Goal: Task Accomplishment & Management: Complete application form

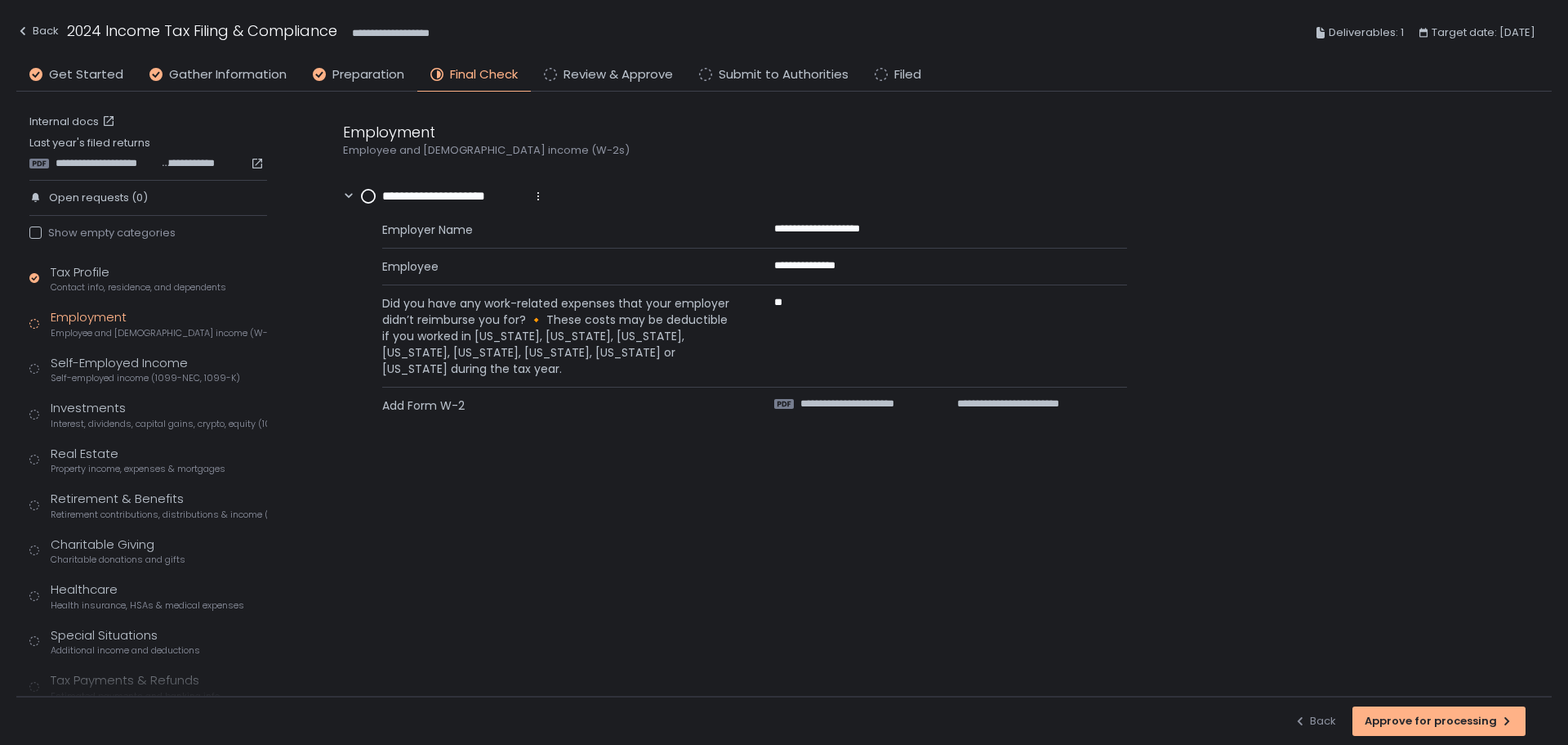
click at [845, 593] on div "**********" at bounding box center [931, 394] width 1241 height 605
click at [95, 286] on span "Contact info, residence, and dependents" at bounding box center [139, 287] width 176 height 12
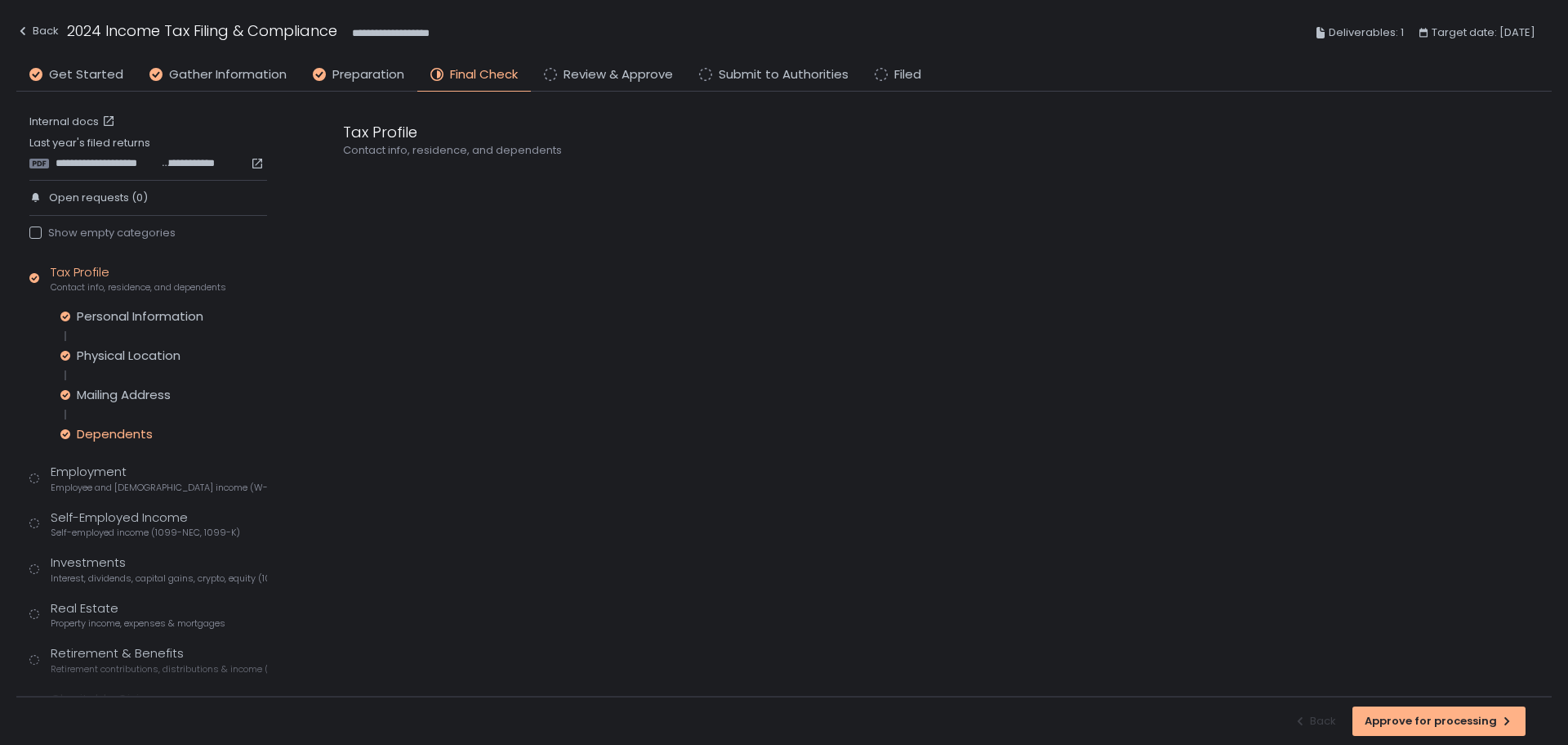
drag, startPoint x: 132, startPoint y: 434, endPoint x: 117, endPoint y: 436, distance: 15.1
click at [130, 435] on div "Dependents" at bounding box center [115, 434] width 76 height 16
click at [63, 436] on circle at bounding box center [65, 434] width 9 height 9
click at [423, 184] on span "**********" at bounding box center [415, 181] width 67 height 19
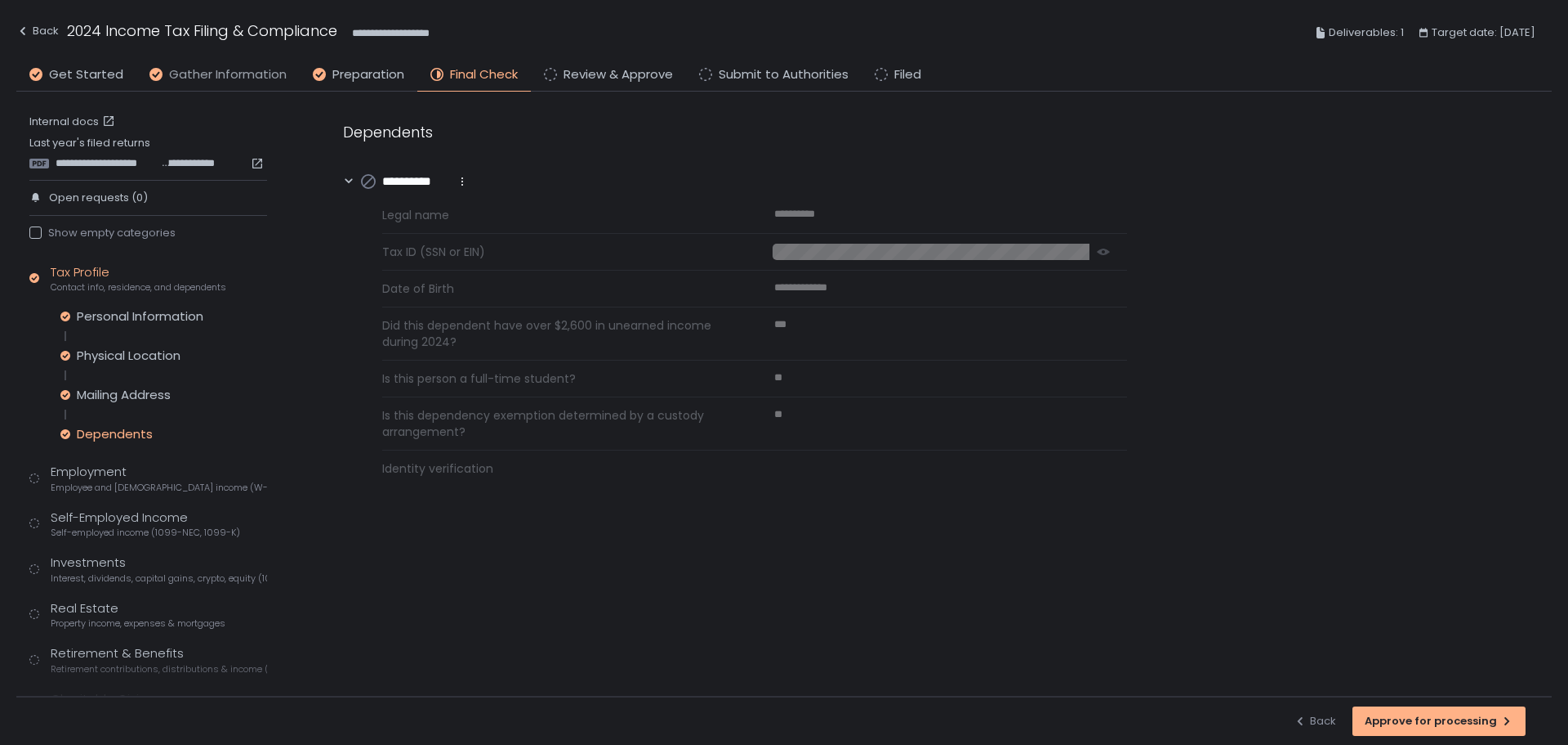
click at [262, 74] on span "Gather Information" at bounding box center [228, 74] width 118 height 19
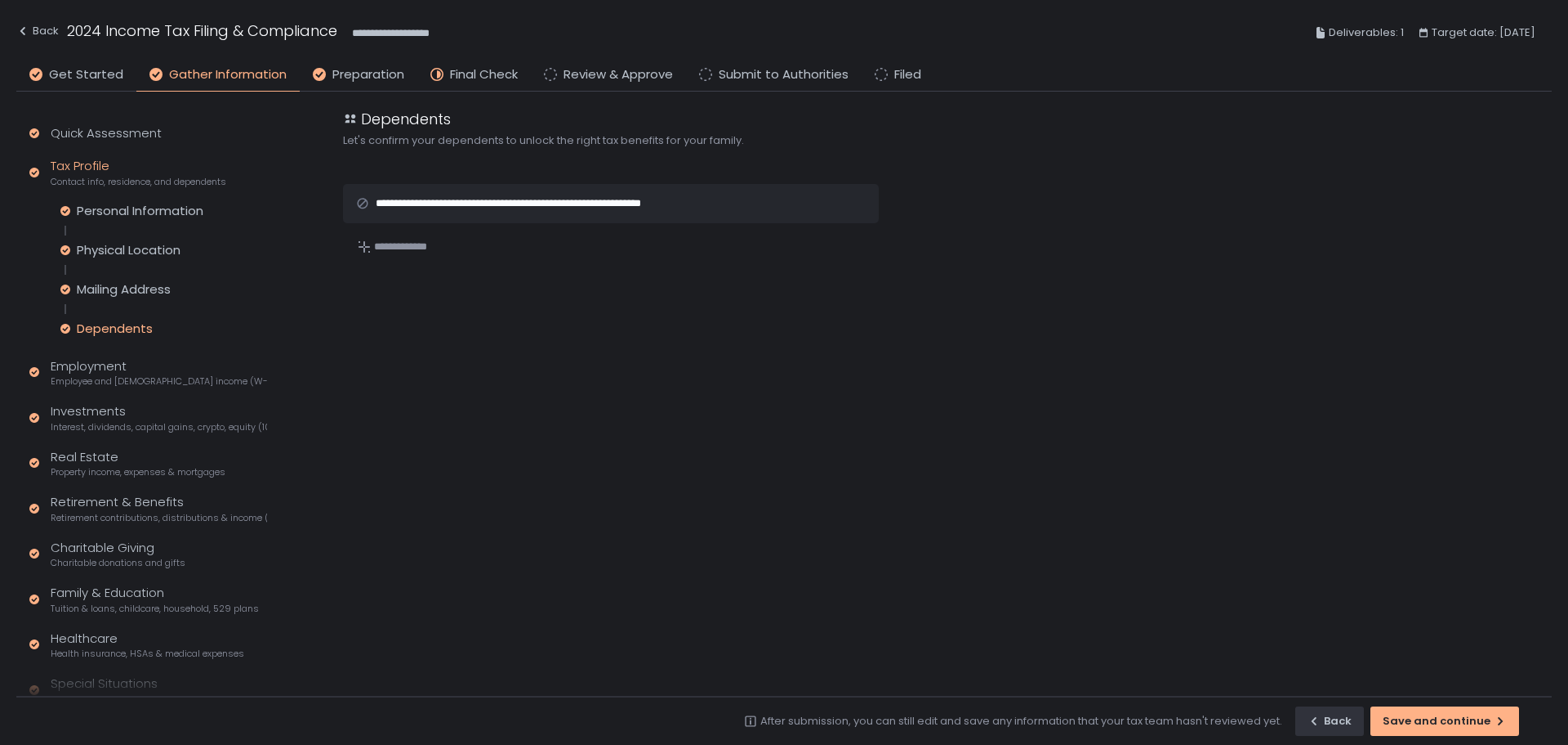
click at [126, 320] on div "Dependents" at bounding box center [115, 328] width 76 height 16
click at [124, 335] on div "Dependents" at bounding box center [115, 328] width 76 height 16
click at [139, 294] on div "Mailing Address" at bounding box center [124, 289] width 94 height 16
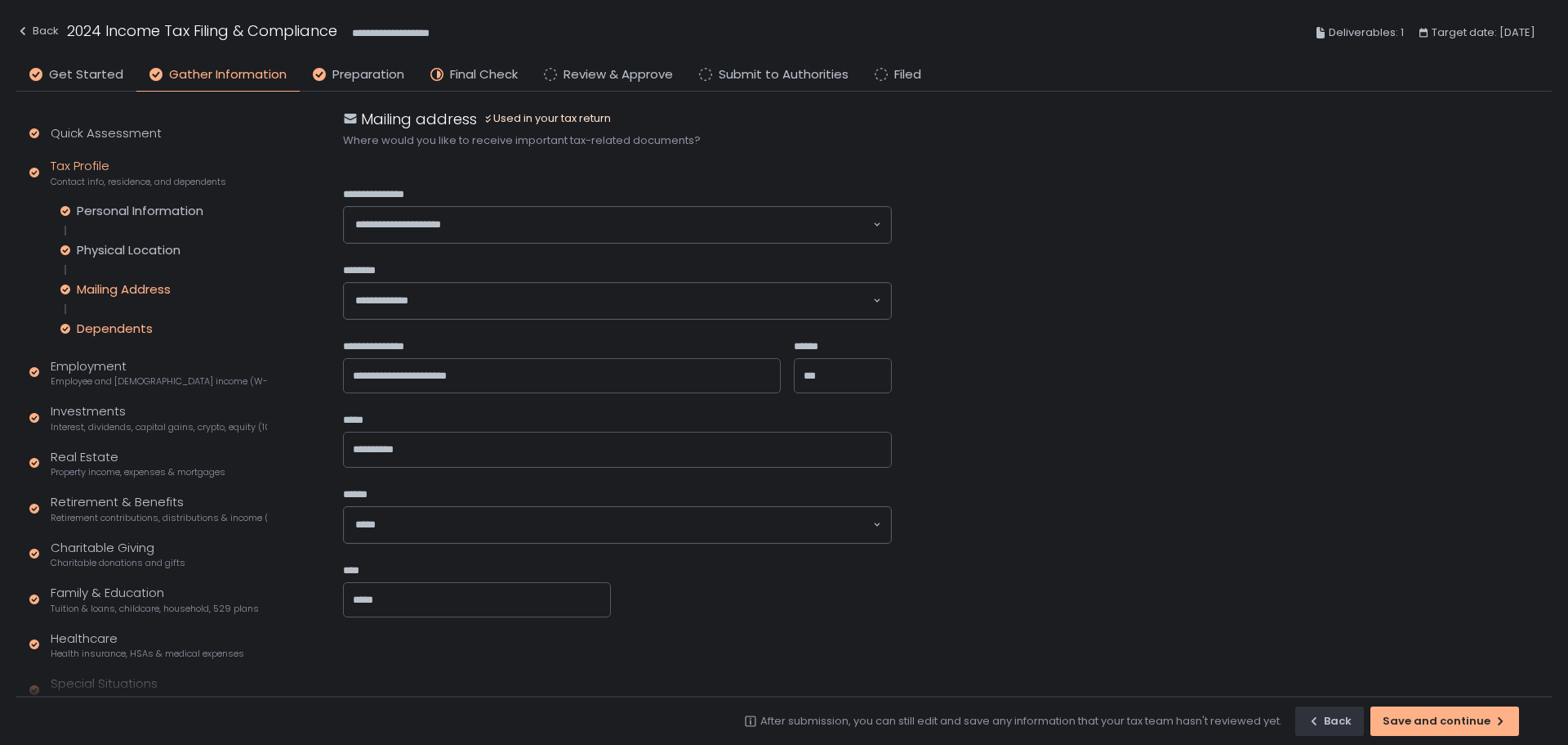
click at [127, 333] on div "Dependents" at bounding box center [115, 328] width 76 height 16
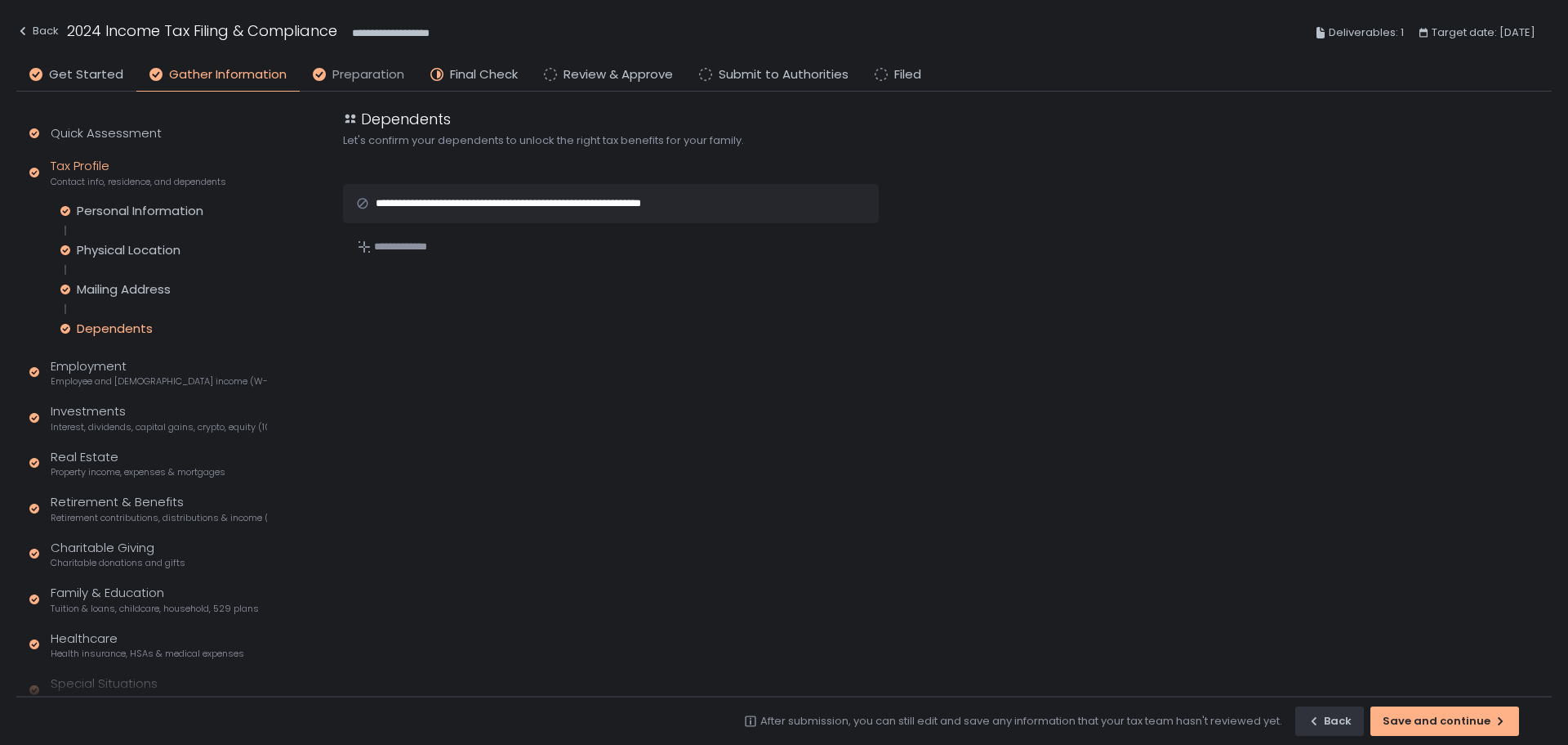
click at [385, 74] on span "Preparation" at bounding box center [369, 74] width 72 height 19
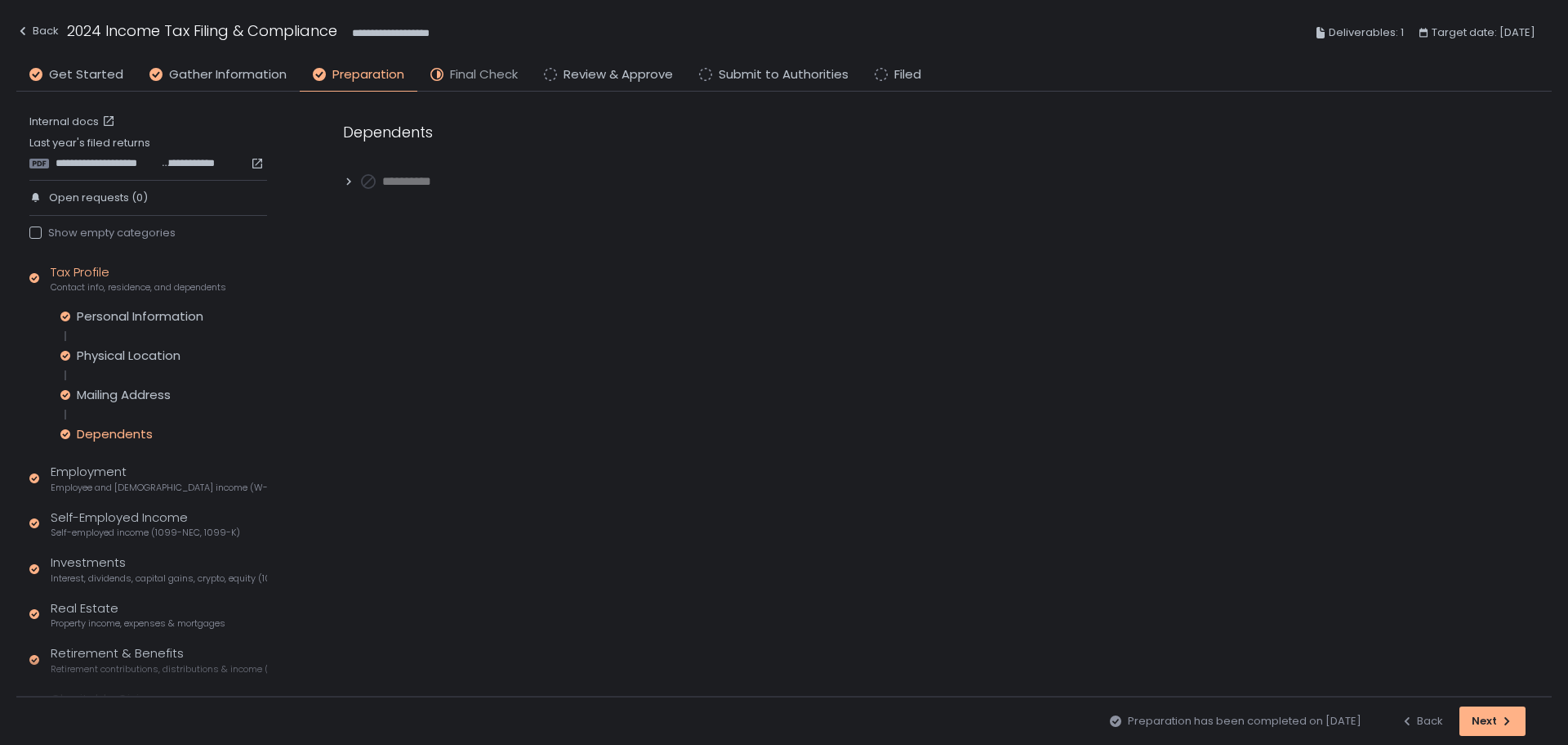
click at [480, 72] on span "Final Check" at bounding box center [484, 74] width 68 height 19
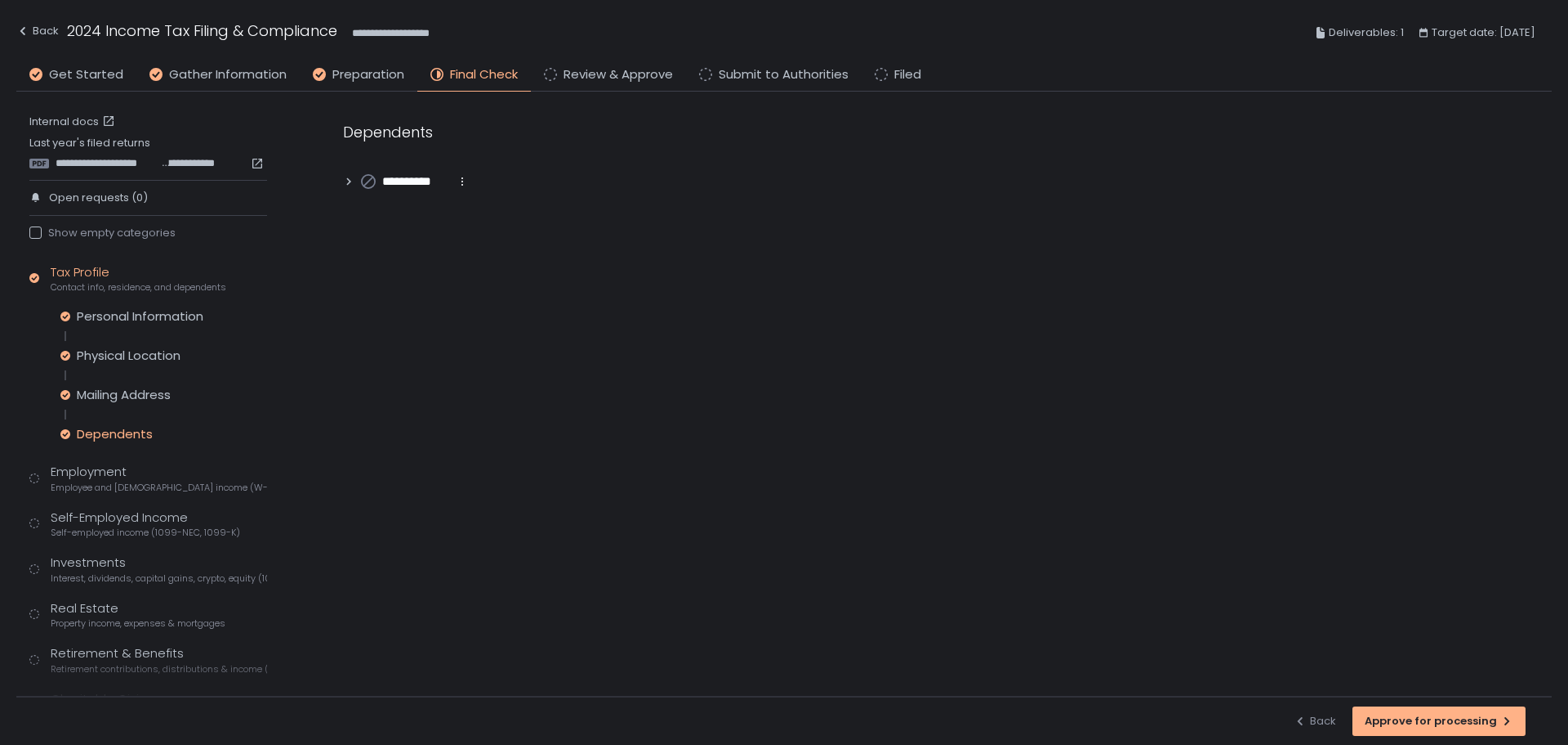
click at [61, 432] on circle at bounding box center [65, 434] width 9 height 9
click at [121, 481] on span "Employee and [DEMOGRAPHIC_DATA] income (W-2s)" at bounding box center [159, 487] width 217 height 12
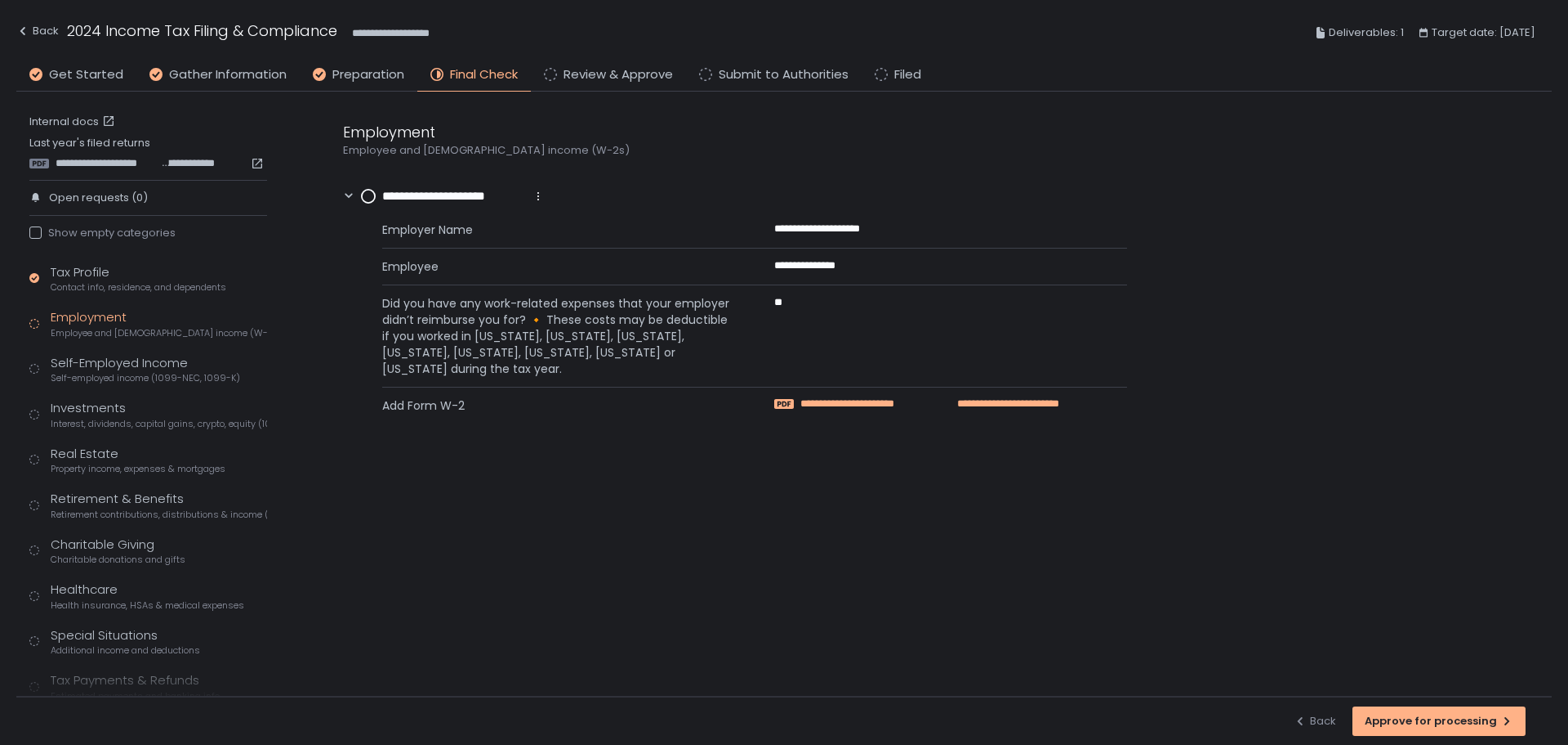
click at [855, 408] on span "**********" at bounding box center [867, 403] width 134 height 15
click at [917, 404] on span "**********" at bounding box center [867, 403] width 134 height 15
click at [837, 402] on span "**********" at bounding box center [867, 403] width 134 height 15
drag, startPoint x: 367, startPoint y: 197, endPoint x: 368, endPoint y: 254, distance: 57.0
click at [367, 205] on div "**********" at bounding box center [735, 305] width 784 height 237
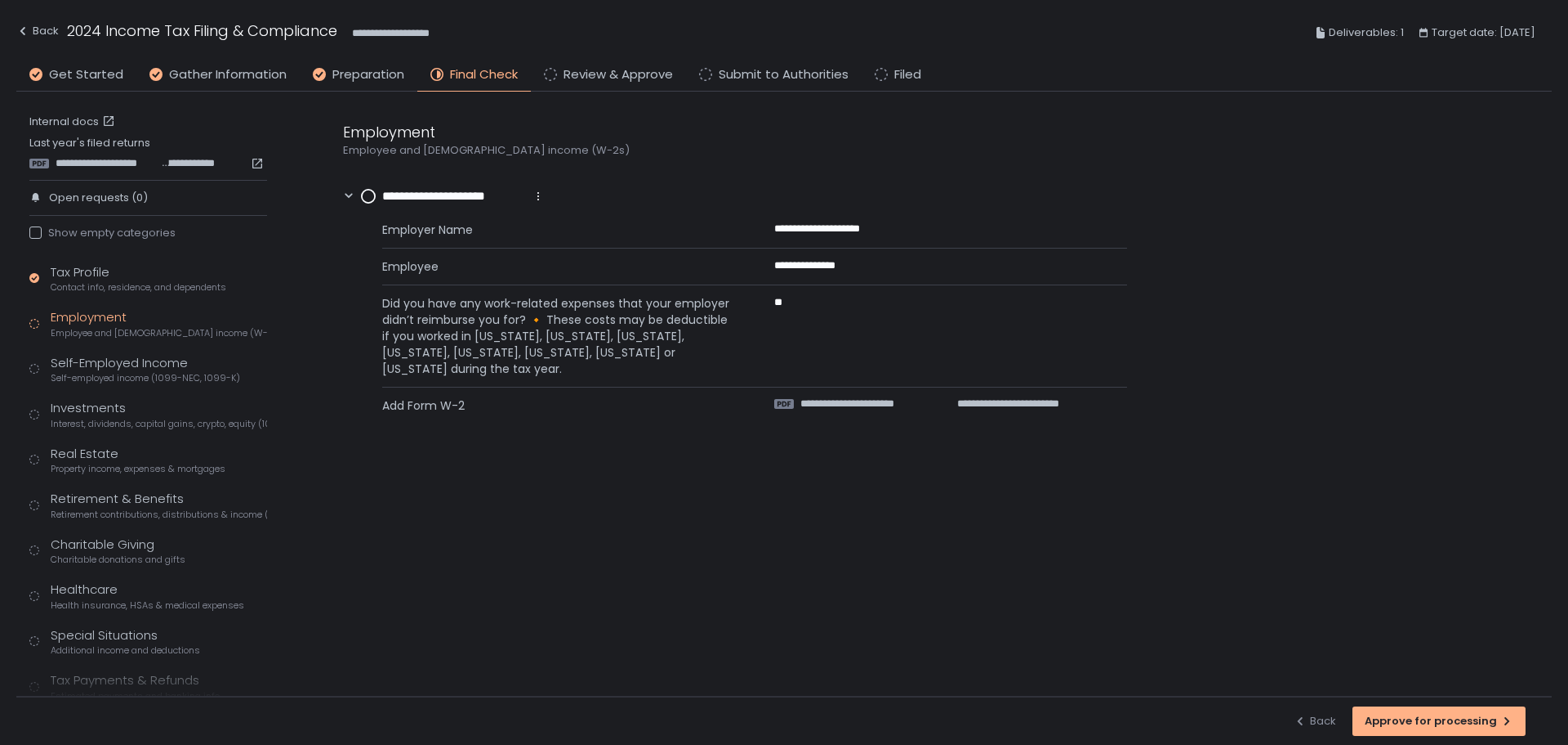
click at [367, 199] on circle at bounding box center [368, 196] width 13 height 13
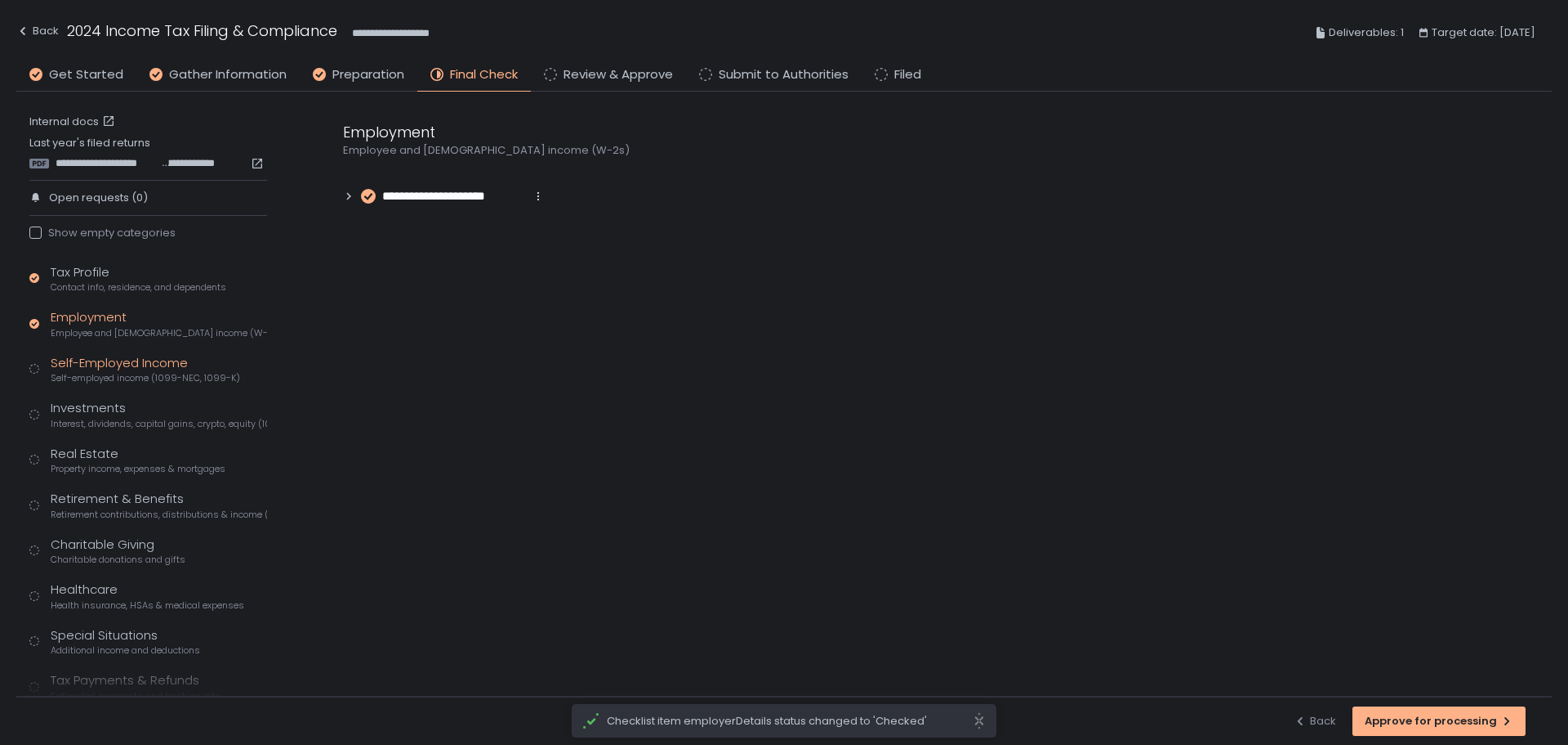
click at [149, 370] on div "Self-Employed Income Self-employed income (1099-NEC, 1099-K)" at bounding box center [146, 369] width 190 height 31
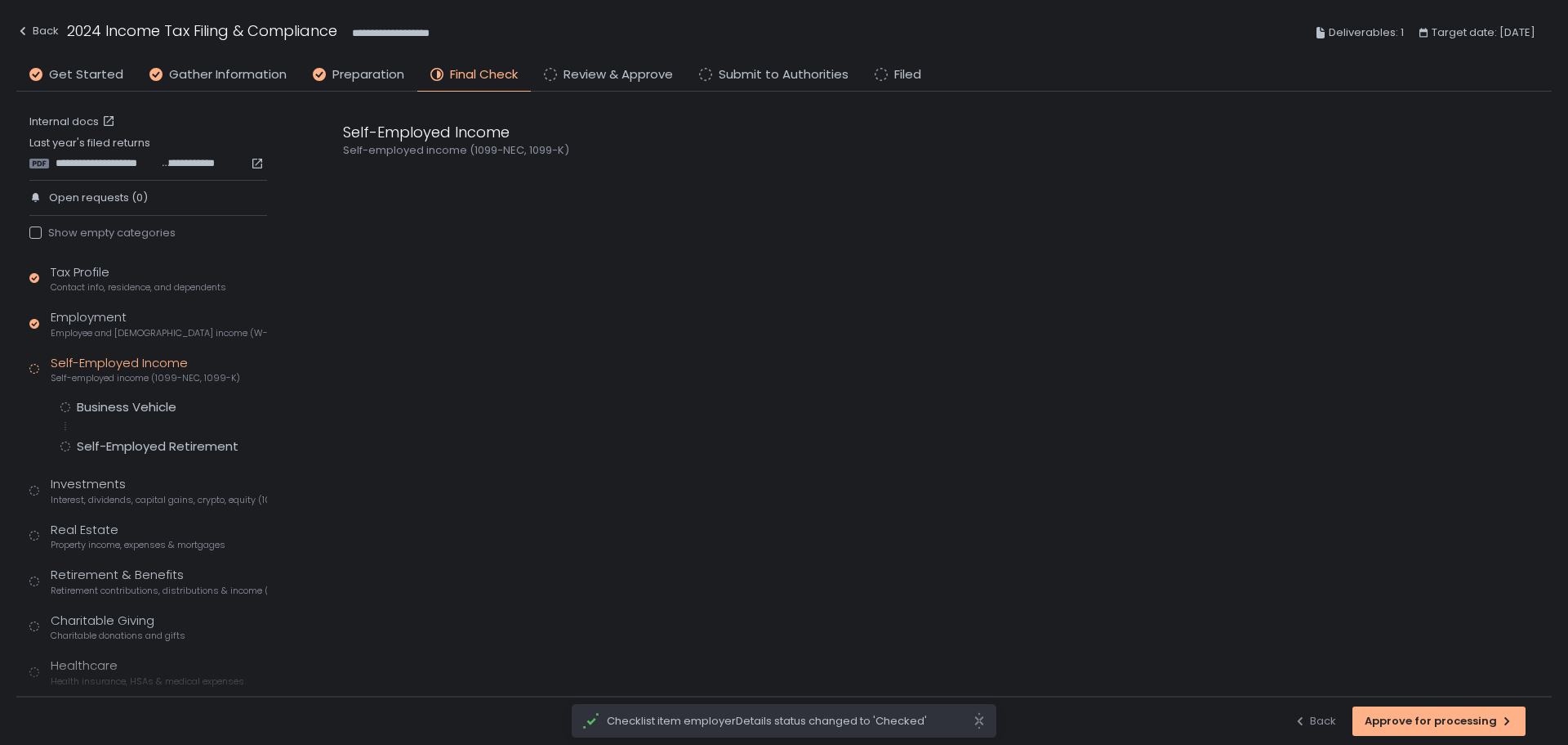
click at [159, 416] on div "Business Vehicle Self-Employed Retirement" at bounding box center [163, 427] width 207 height 56
click at [167, 410] on div "Business Vehicle" at bounding box center [127, 407] width 100 height 16
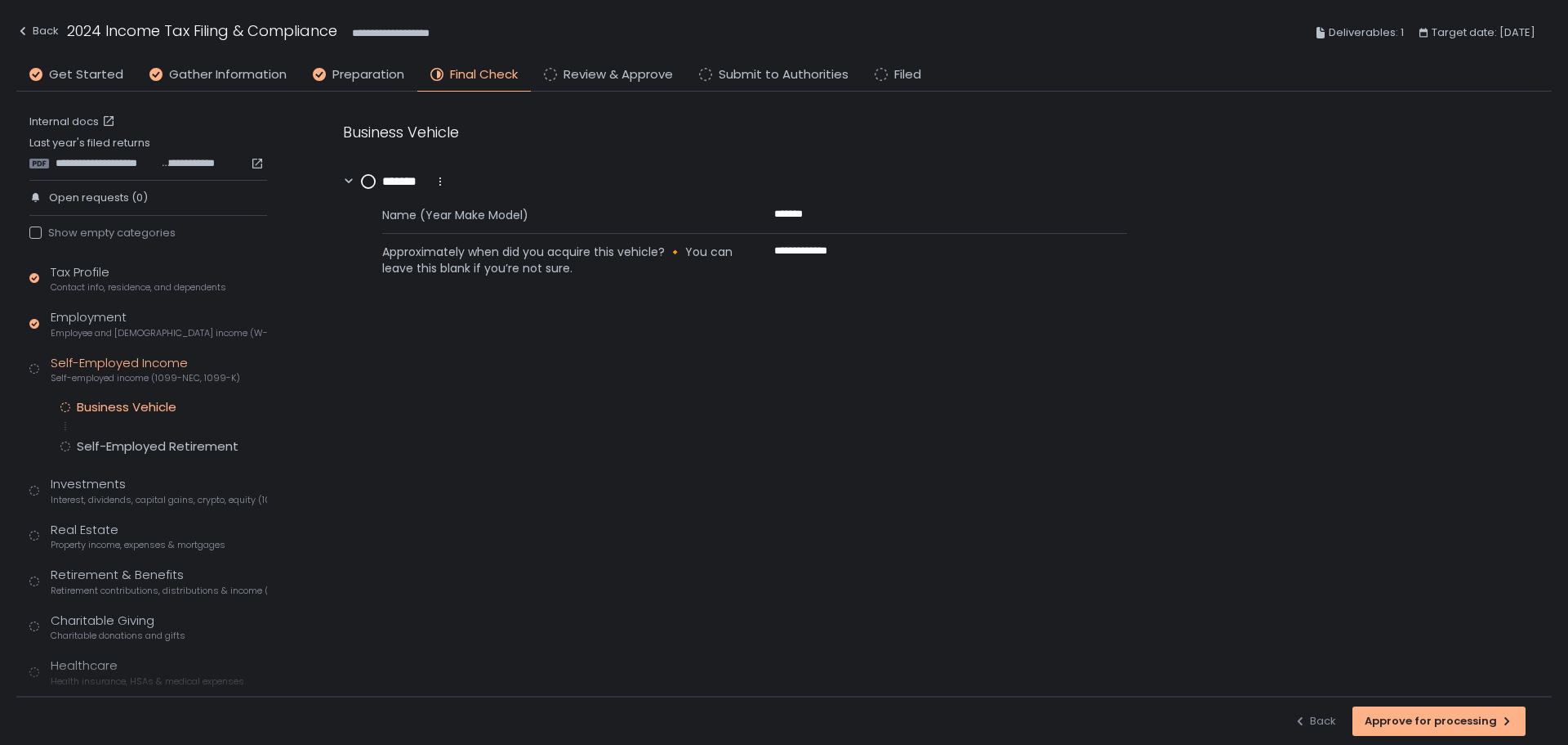
click at [192, 455] on div "Tax Profile Contact info, residence, and dependents Employment Employee and [DE…" at bounding box center [148, 544] width 238 height 563
click at [202, 448] on div "Self-Employed Retirement" at bounding box center [158, 446] width 162 height 16
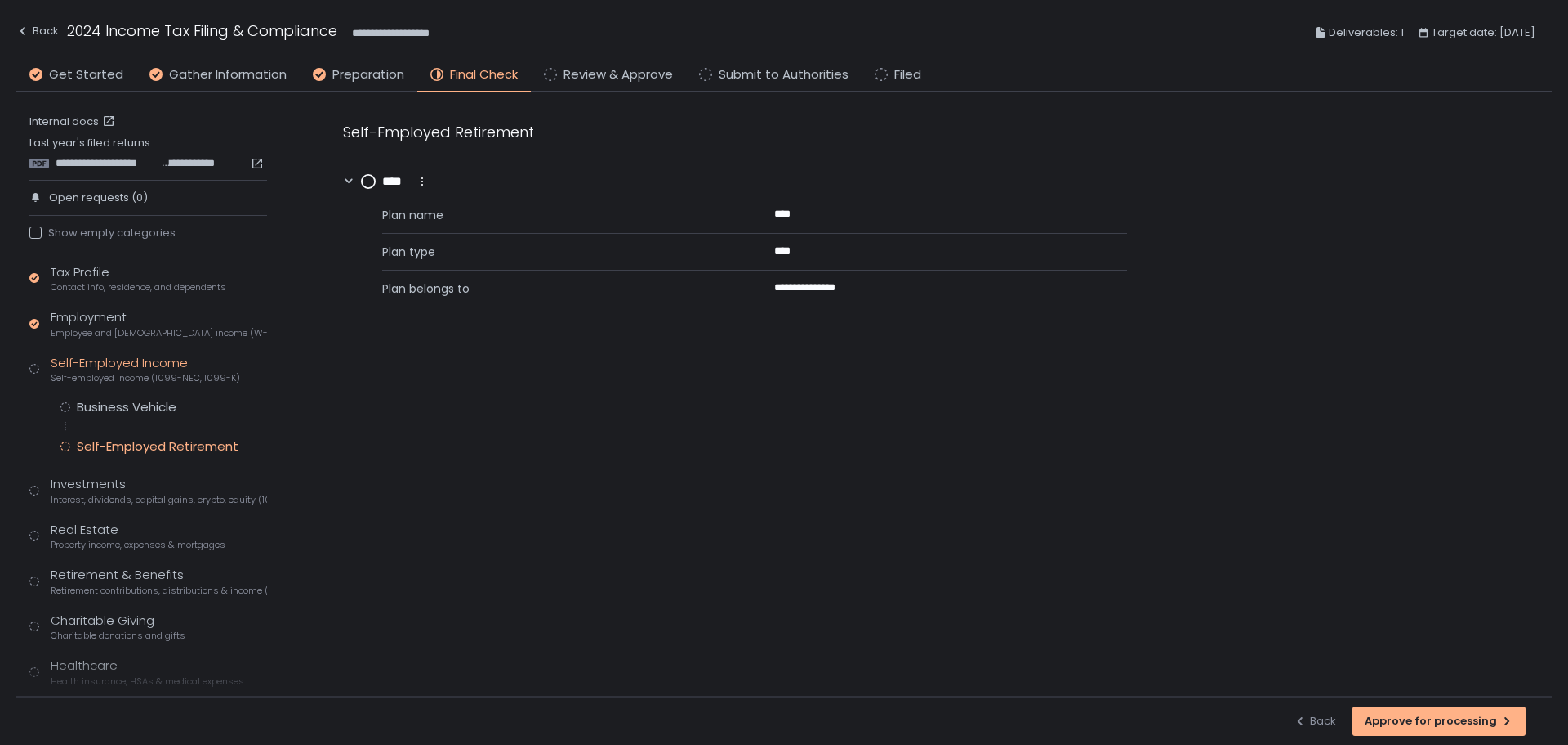
drag, startPoint x: 127, startPoint y: 380, endPoint x: 136, endPoint y: 378, distance: 9.2
click at [127, 379] on span "Self-employed income (1099-NEC, 1099-K)" at bounding box center [146, 378] width 190 height 12
click at [146, 372] on span "Self-employed income (1099-NEC, 1099-K)" at bounding box center [146, 378] width 190 height 12
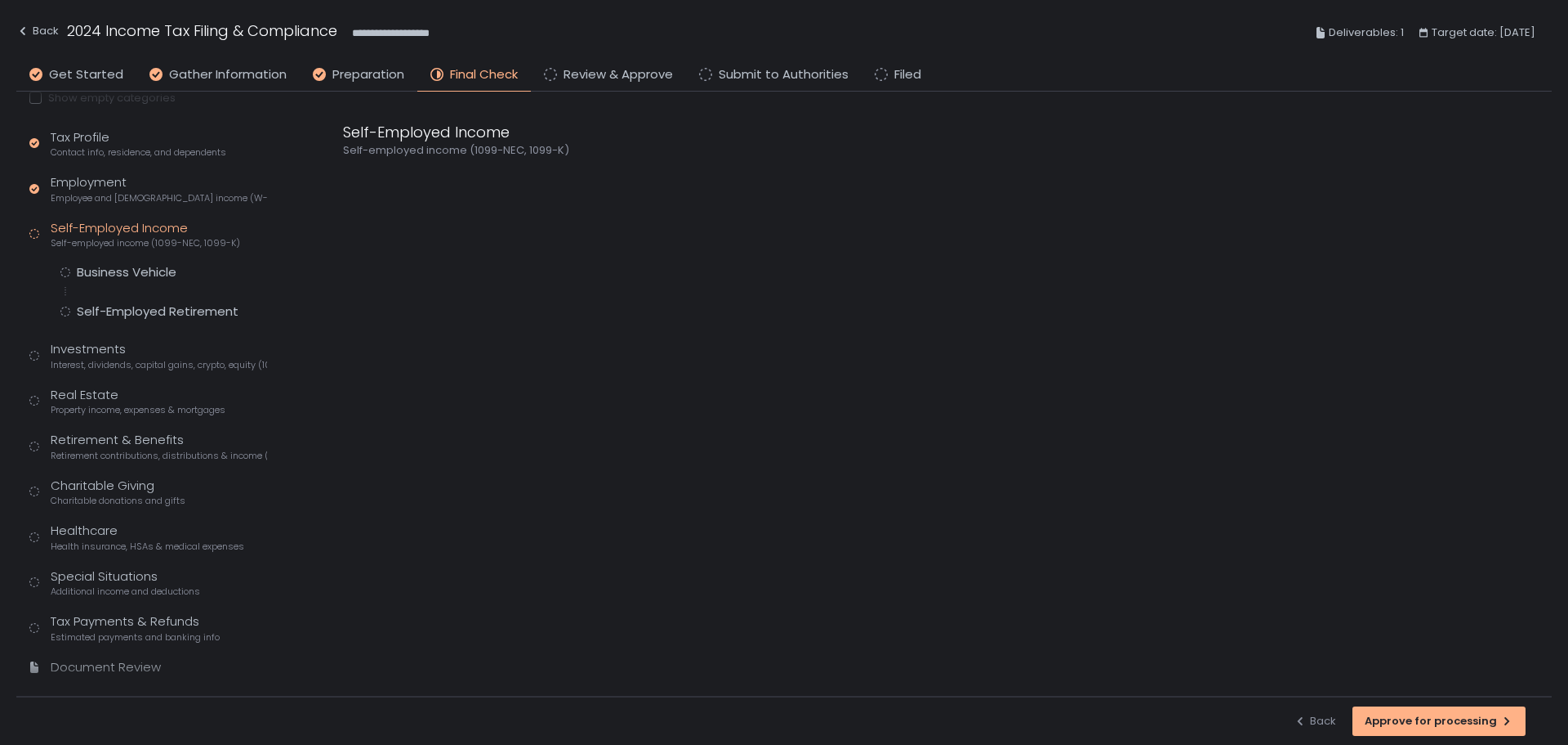
scroll to position [163, 0]
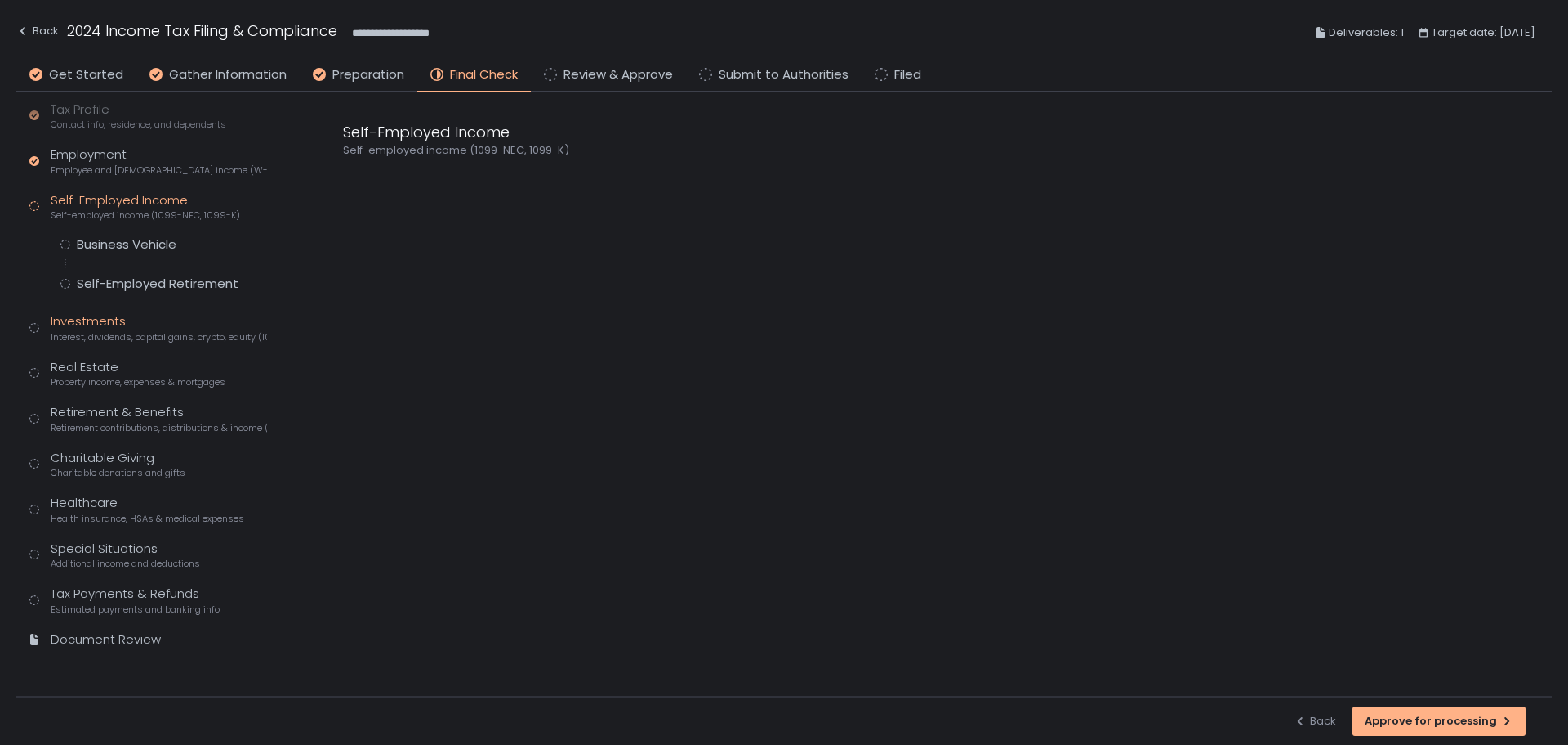
click at [105, 319] on div "Investments Interest, dividends, capital gains, crypto, equity (1099s, K-1s)" at bounding box center [159, 327] width 217 height 31
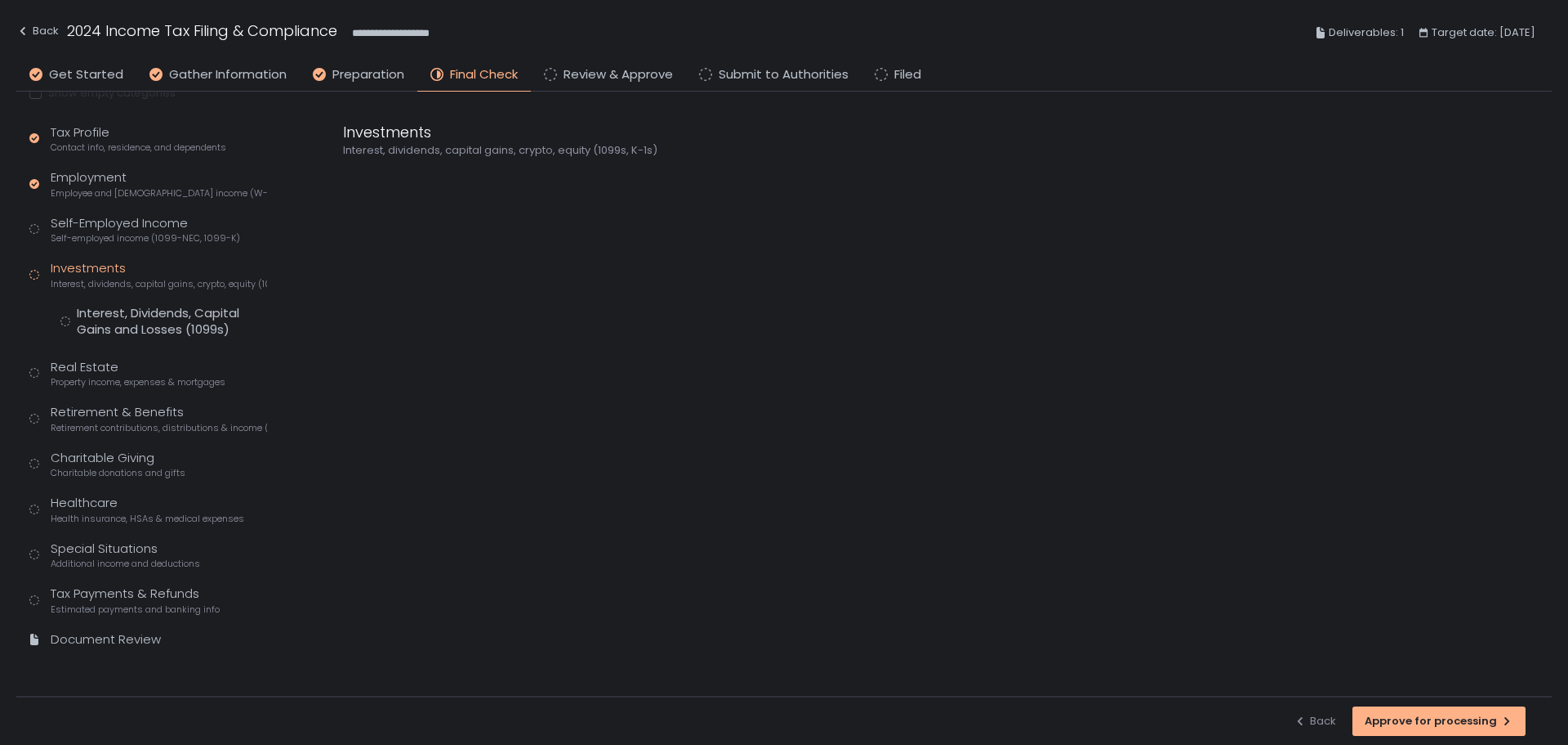
scroll to position [140, 0]
click at [105, 319] on div "Interest, Dividends, Capital Gains and Losses (1099s)" at bounding box center [172, 321] width 190 height 33
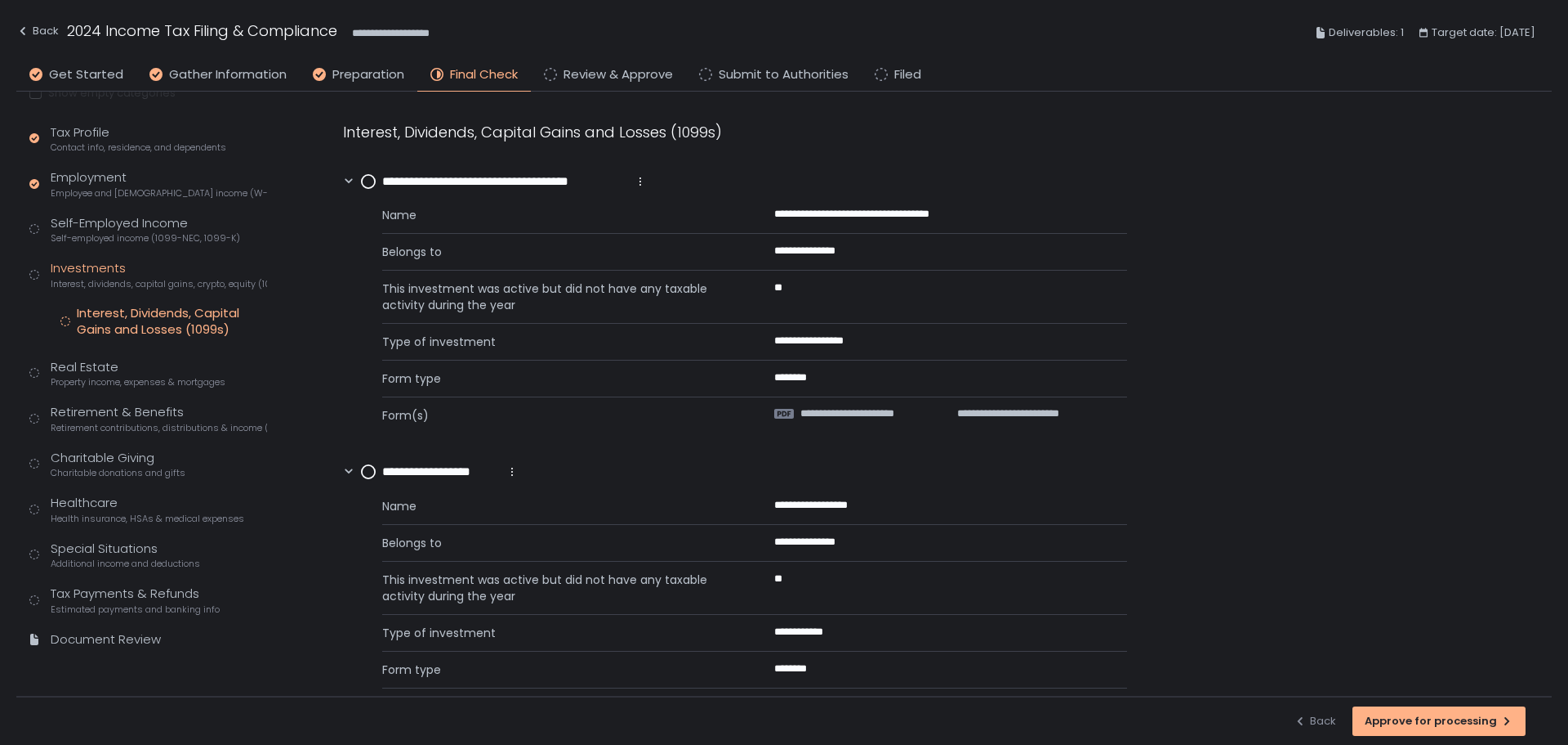
click at [907, 393] on div "Form type ********" at bounding box center [754, 383] width 745 height 27
click at [901, 413] on span "**********" at bounding box center [867, 413] width 134 height 15
click at [878, 413] on span "**********" at bounding box center [867, 413] width 134 height 15
click at [364, 183] on circle at bounding box center [368, 181] width 13 height 13
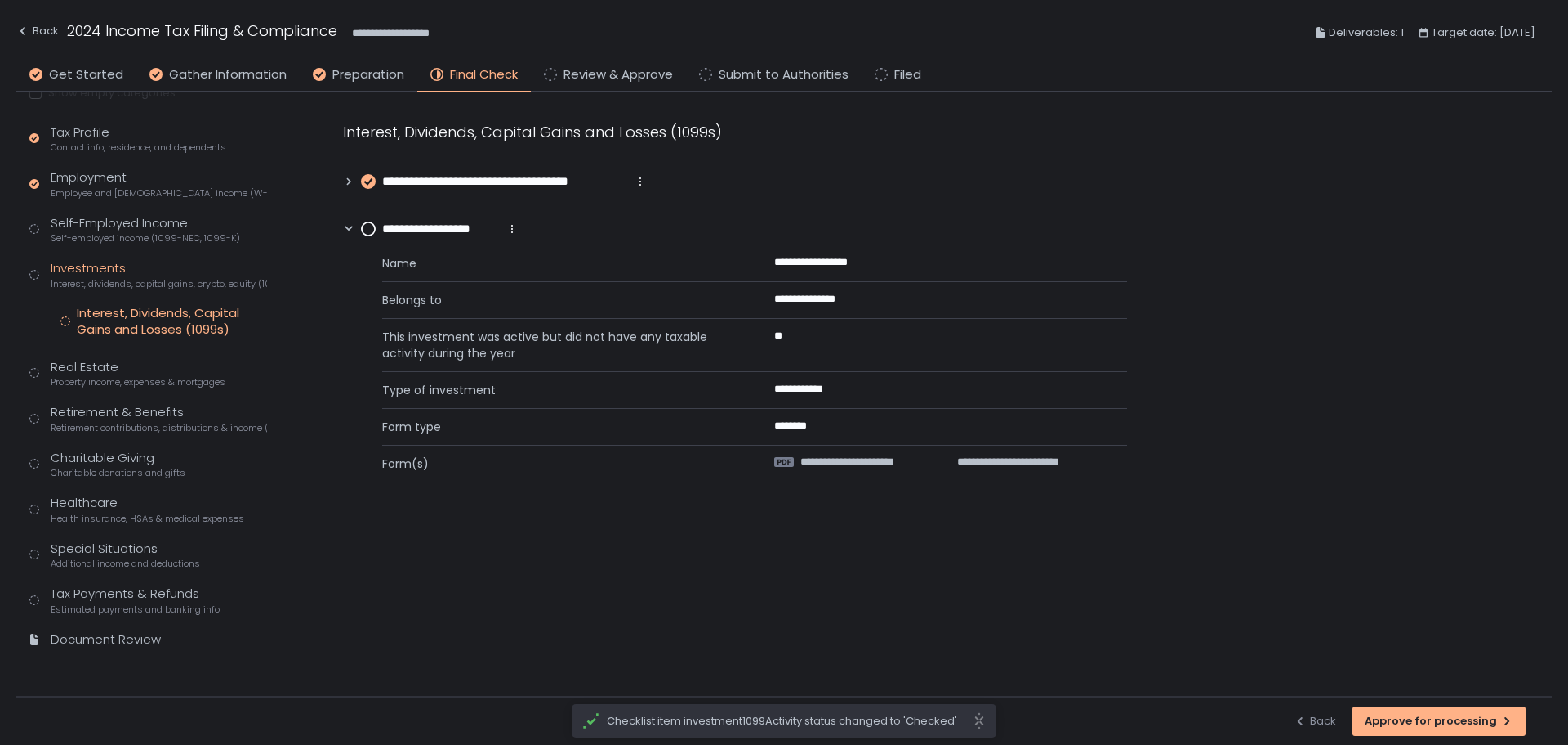
click at [365, 232] on circle at bounding box center [368, 228] width 13 height 13
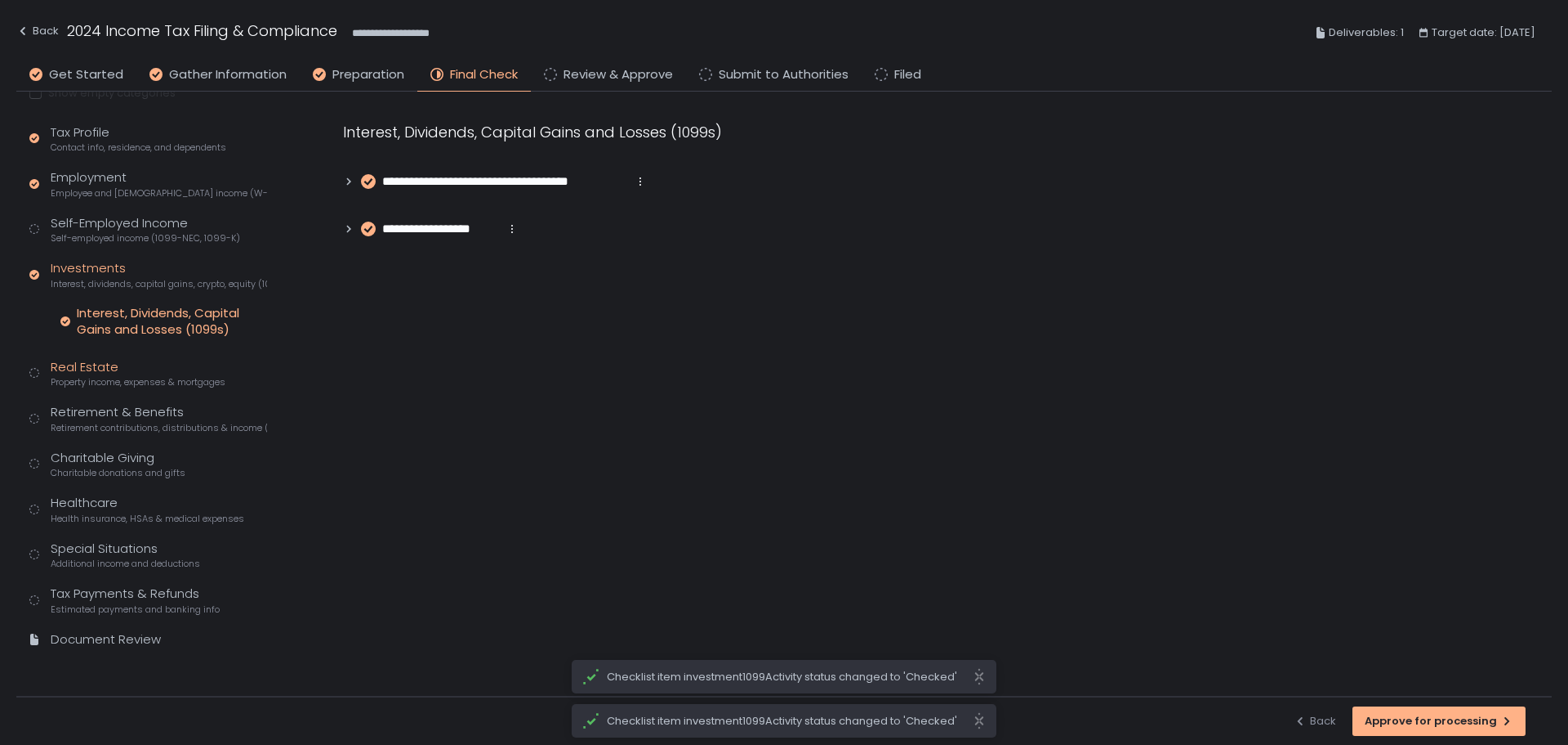
click at [80, 373] on div "Real Estate Property income, expenses & mortgages" at bounding box center [138, 373] width 175 height 31
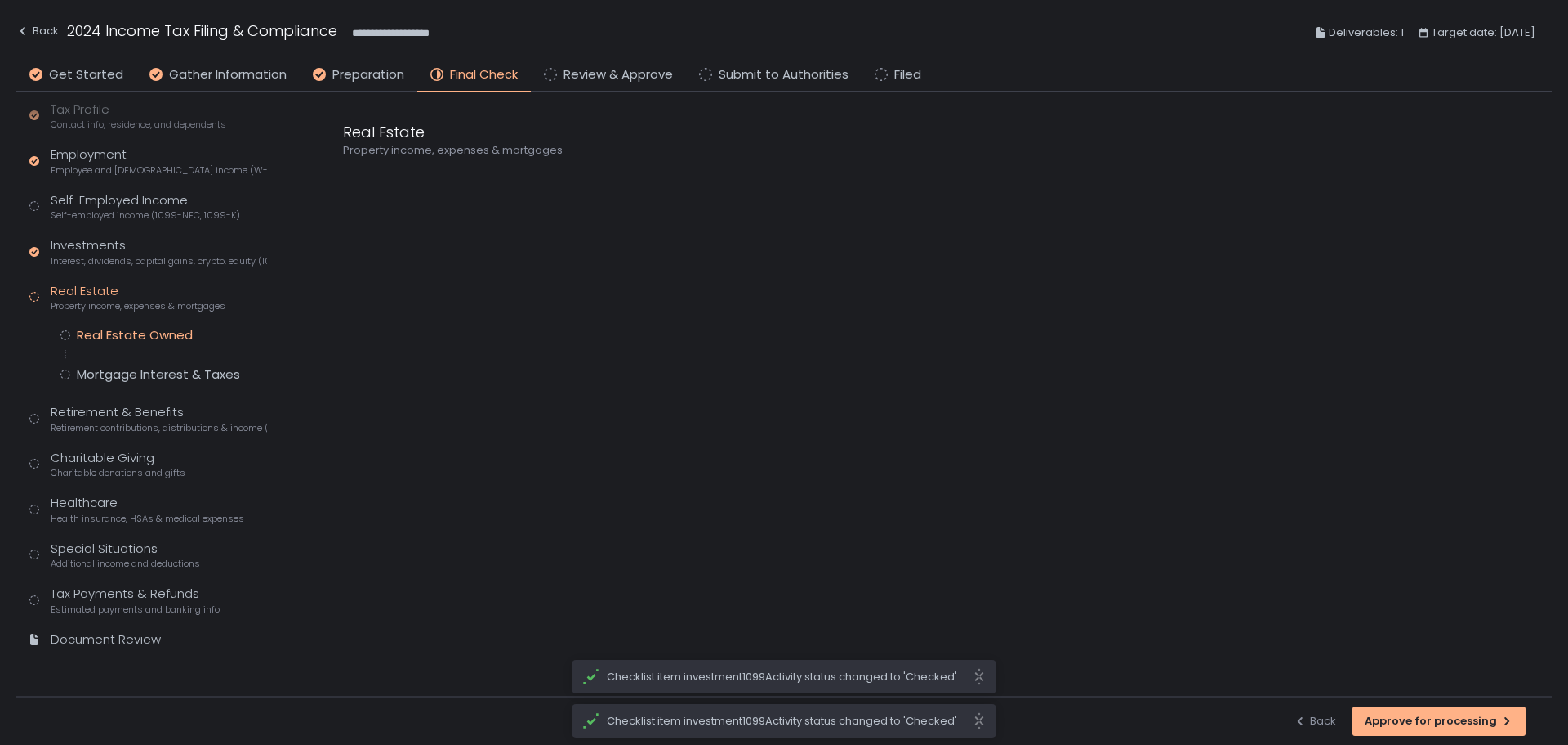
click at [124, 338] on div "Real Estate Owned" at bounding box center [135, 335] width 116 height 16
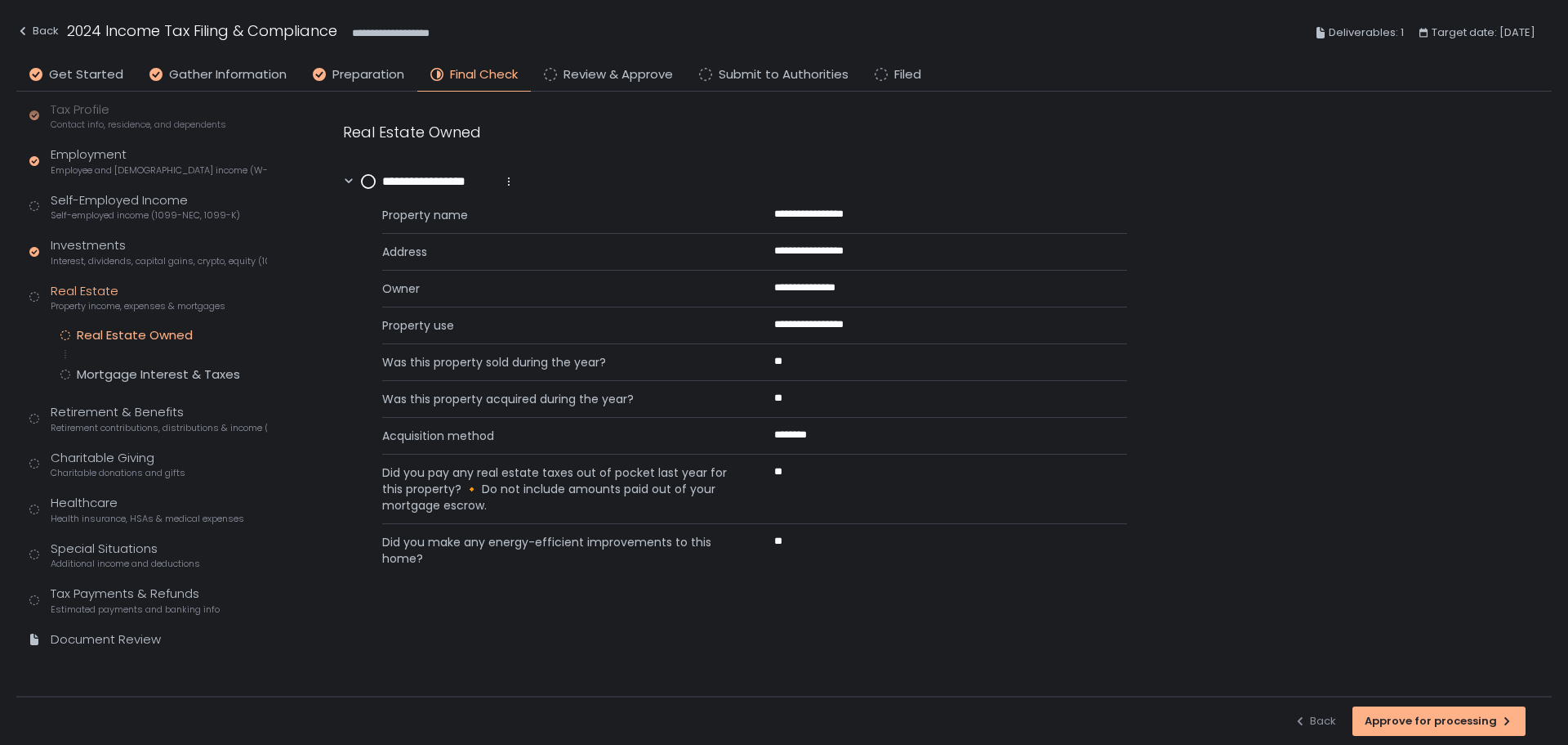
click at [368, 183] on circle at bounding box center [368, 181] width 13 height 13
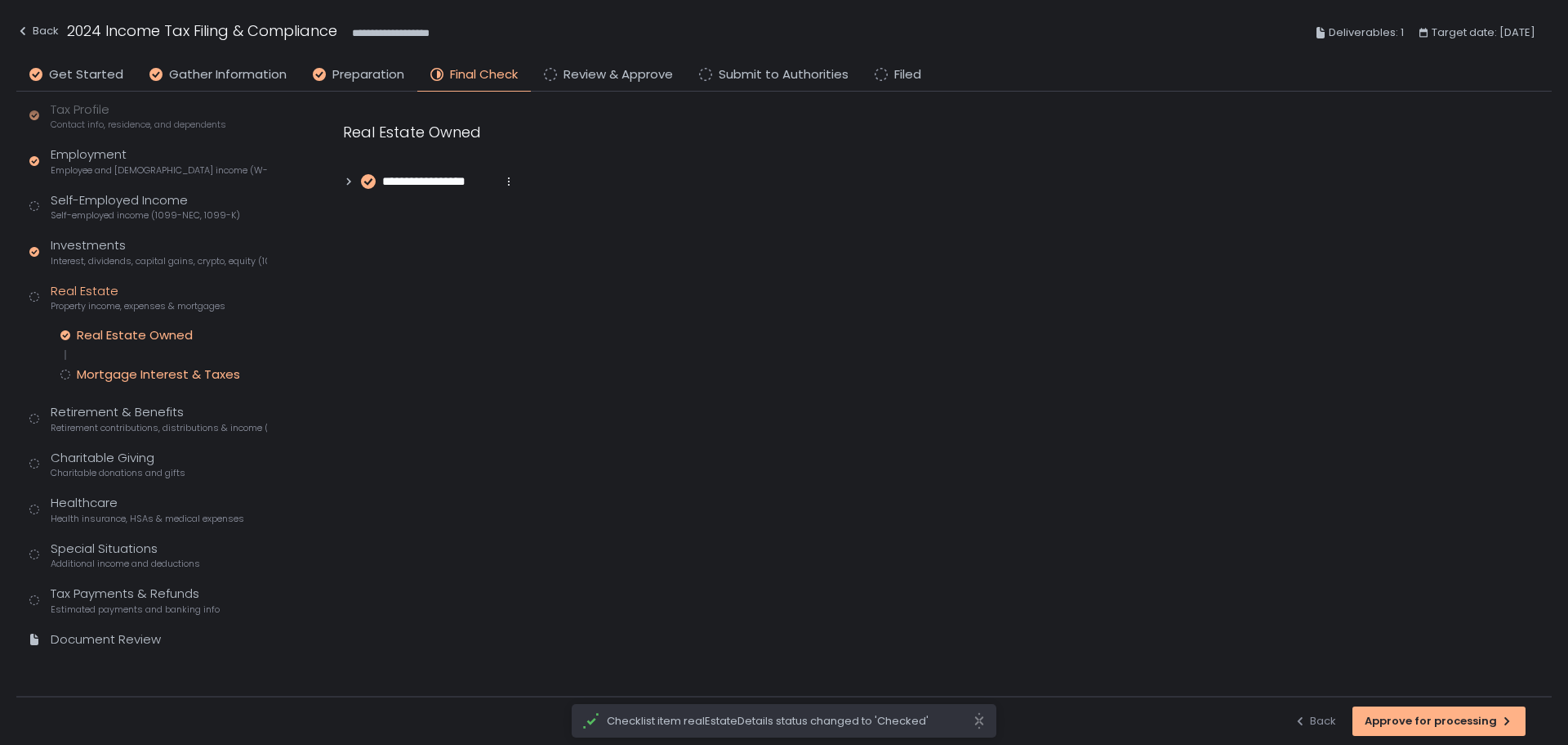
click at [205, 370] on div "Mortgage Interest & Taxes" at bounding box center [158, 374] width 163 height 16
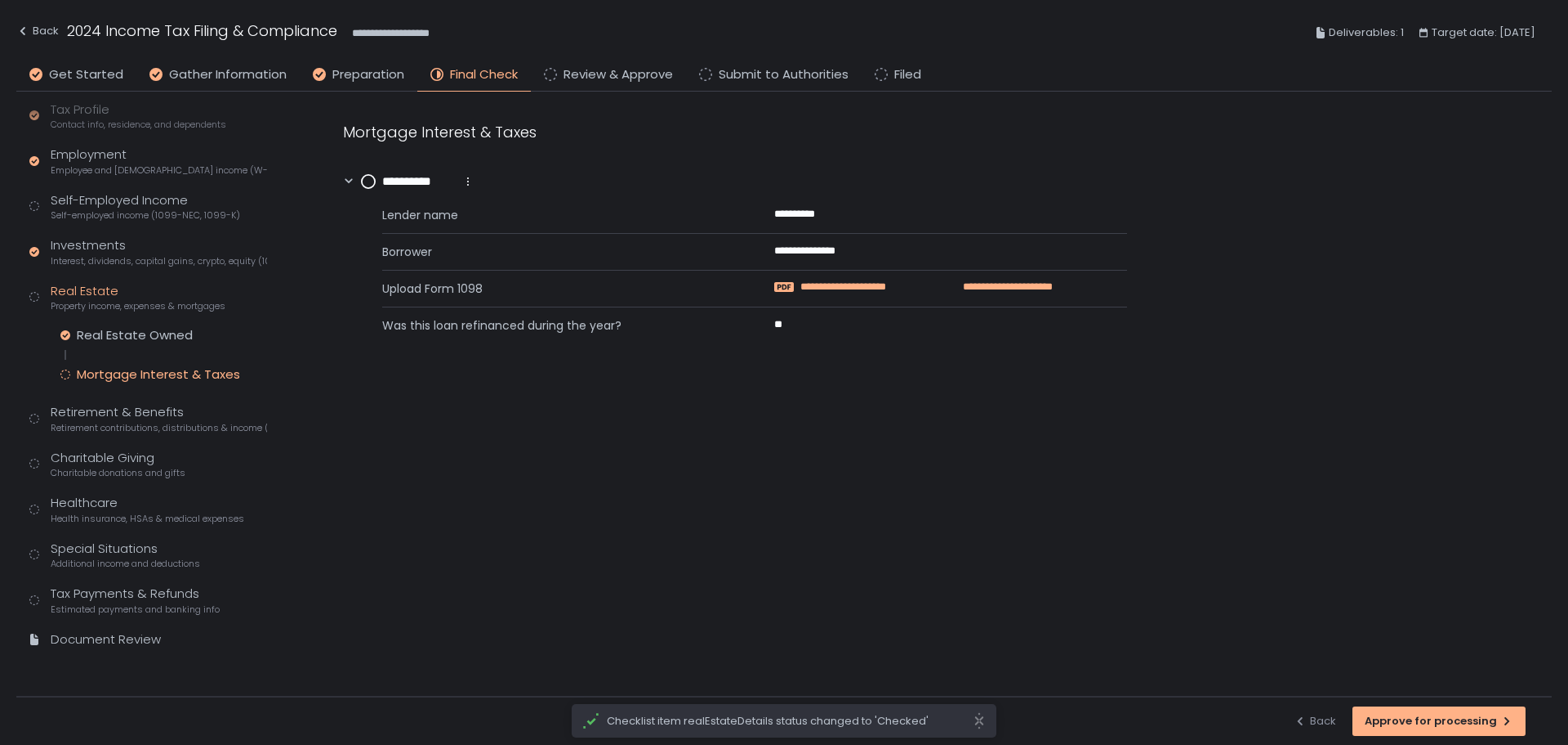
click at [905, 285] on span "**********" at bounding box center [865, 287] width 131 height 15
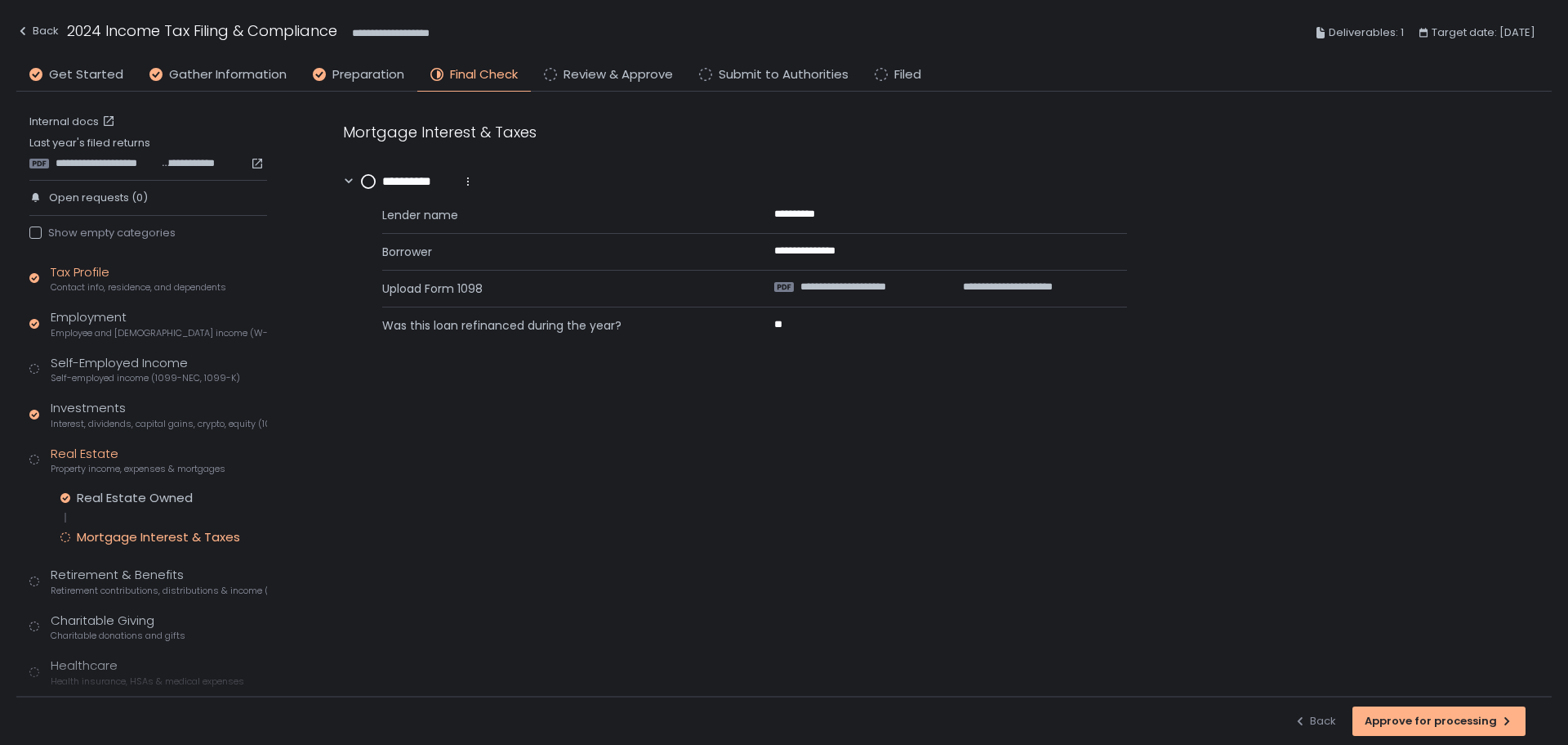
click at [91, 284] on span "Contact info, residence, and dependents" at bounding box center [139, 287] width 176 height 12
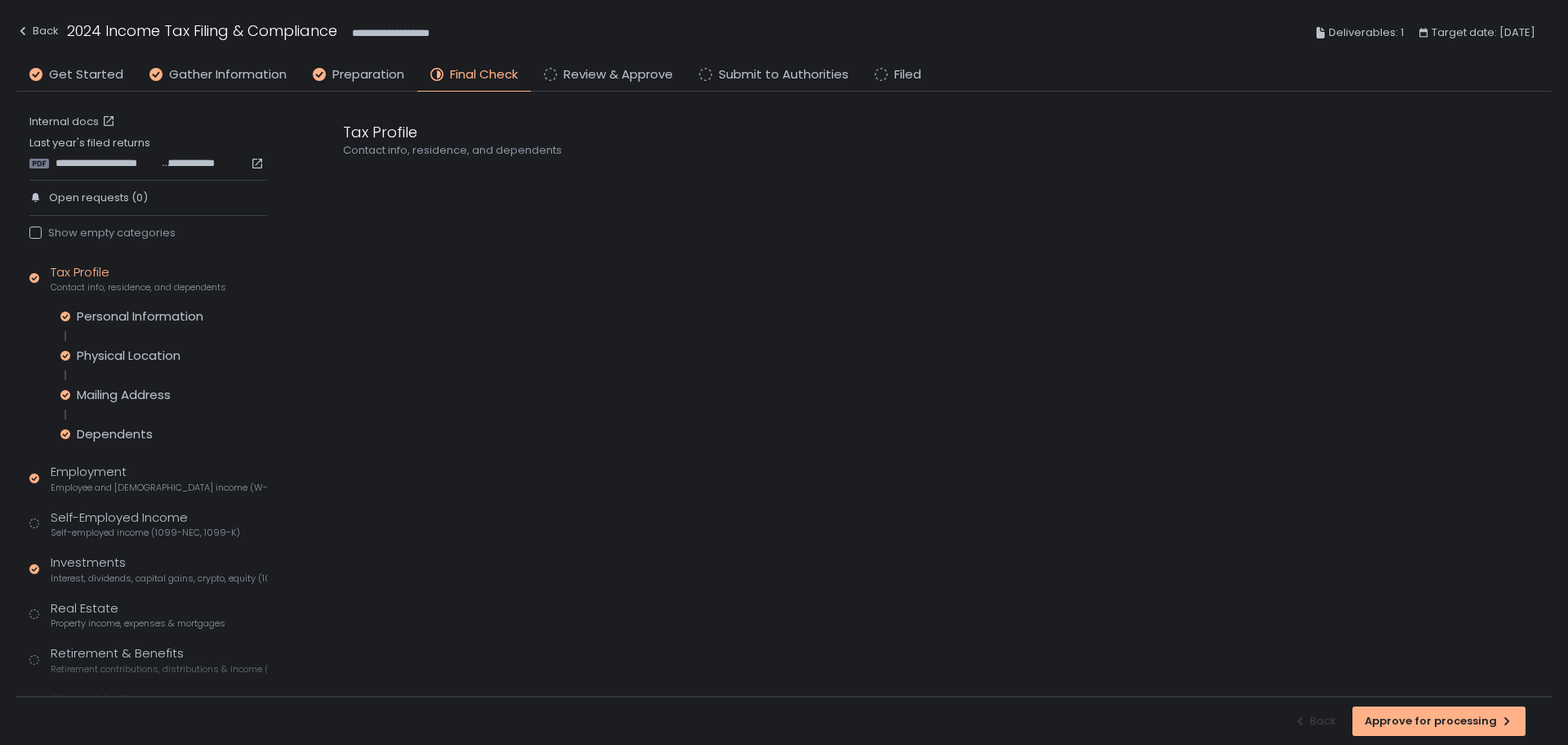
click at [98, 364] on div "Personal Information Physical Location Mailing Address Dependents" at bounding box center [163, 375] width 207 height 134
click at [127, 357] on div "Physical Location" at bounding box center [129, 355] width 104 height 16
click at [440, 180] on span "**********" at bounding box center [434, 181] width 105 height 19
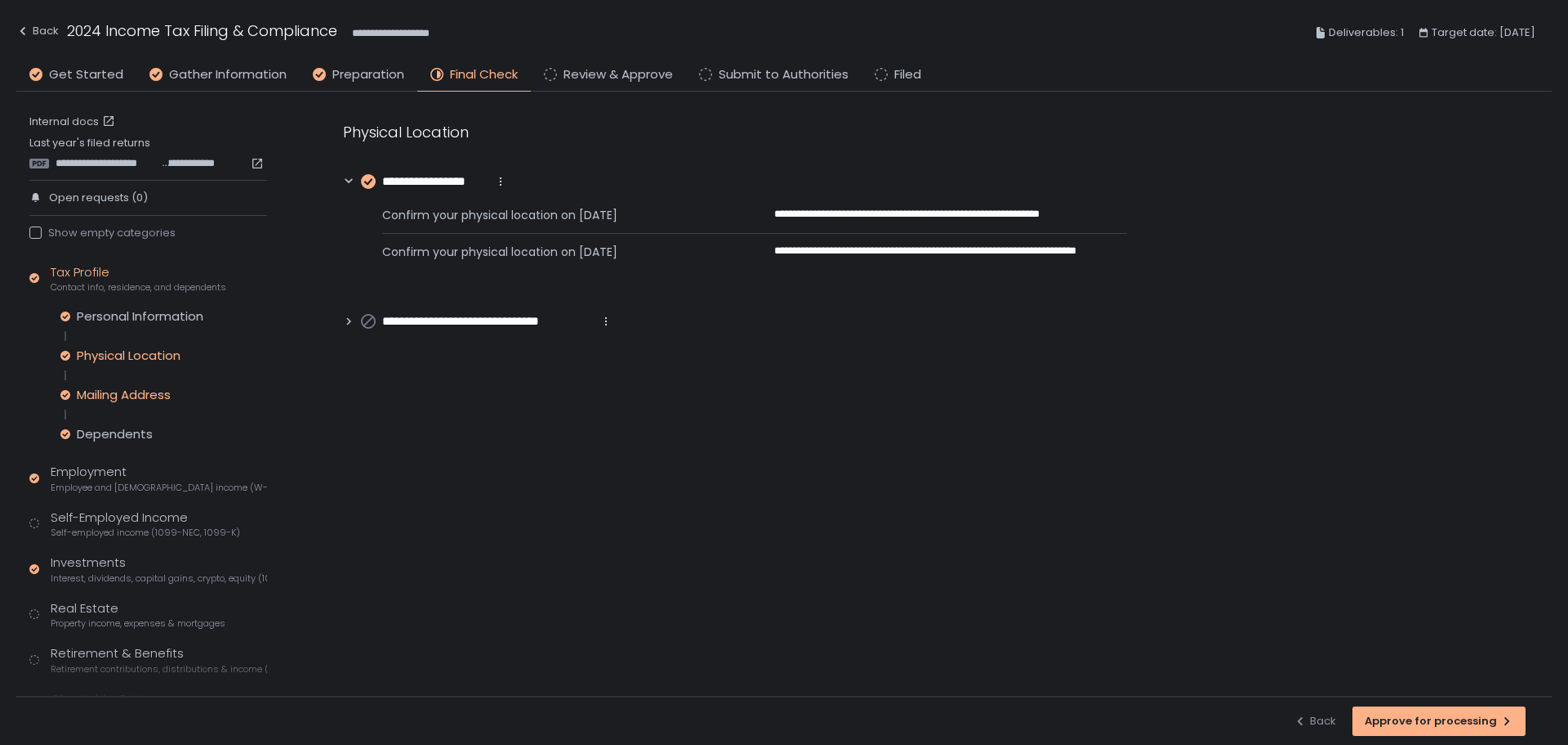
click at [136, 394] on div "Mailing Address" at bounding box center [124, 395] width 94 height 16
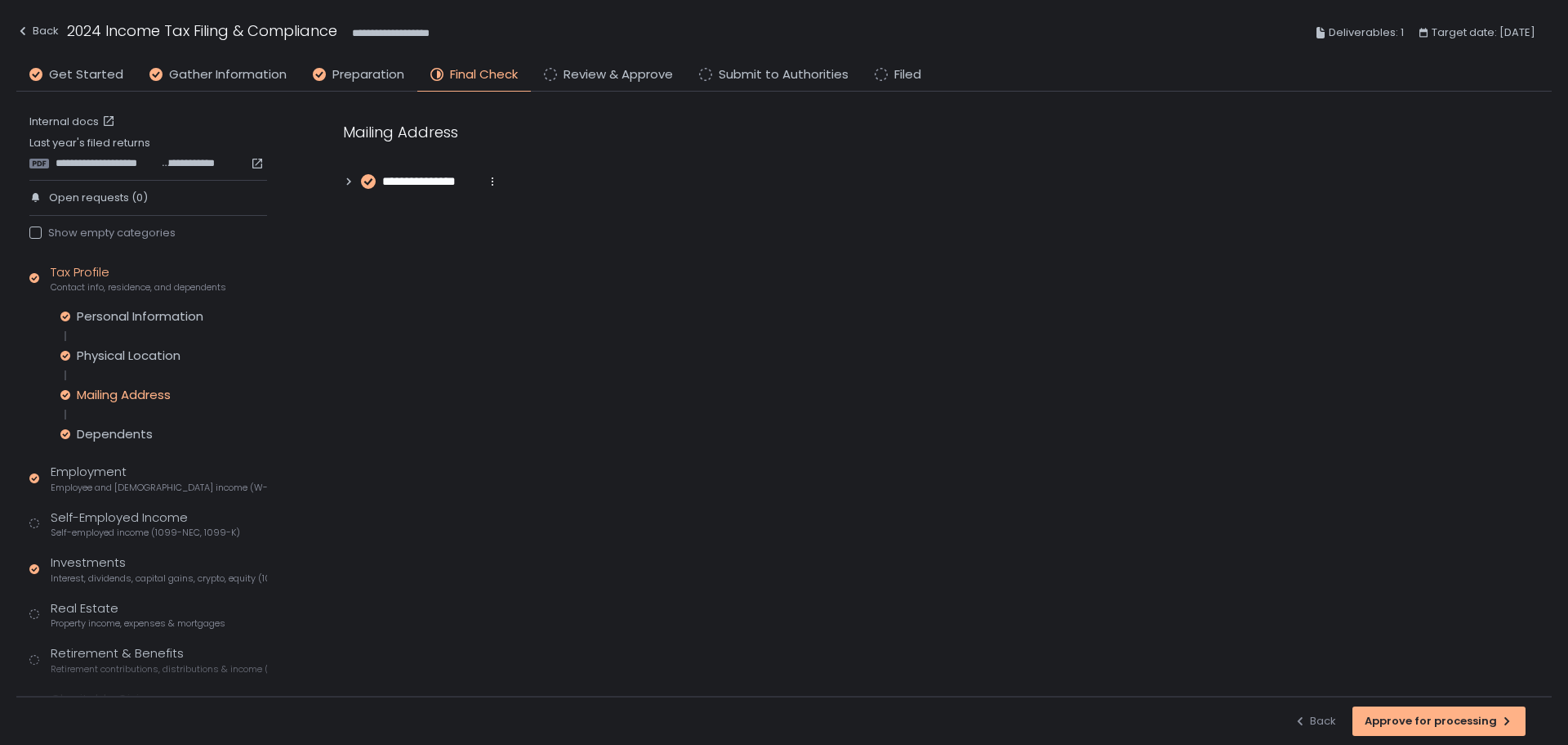
click at [447, 181] on span "**********" at bounding box center [430, 181] width 97 height 19
click at [145, 428] on div "Dependents" at bounding box center [115, 434] width 76 height 16
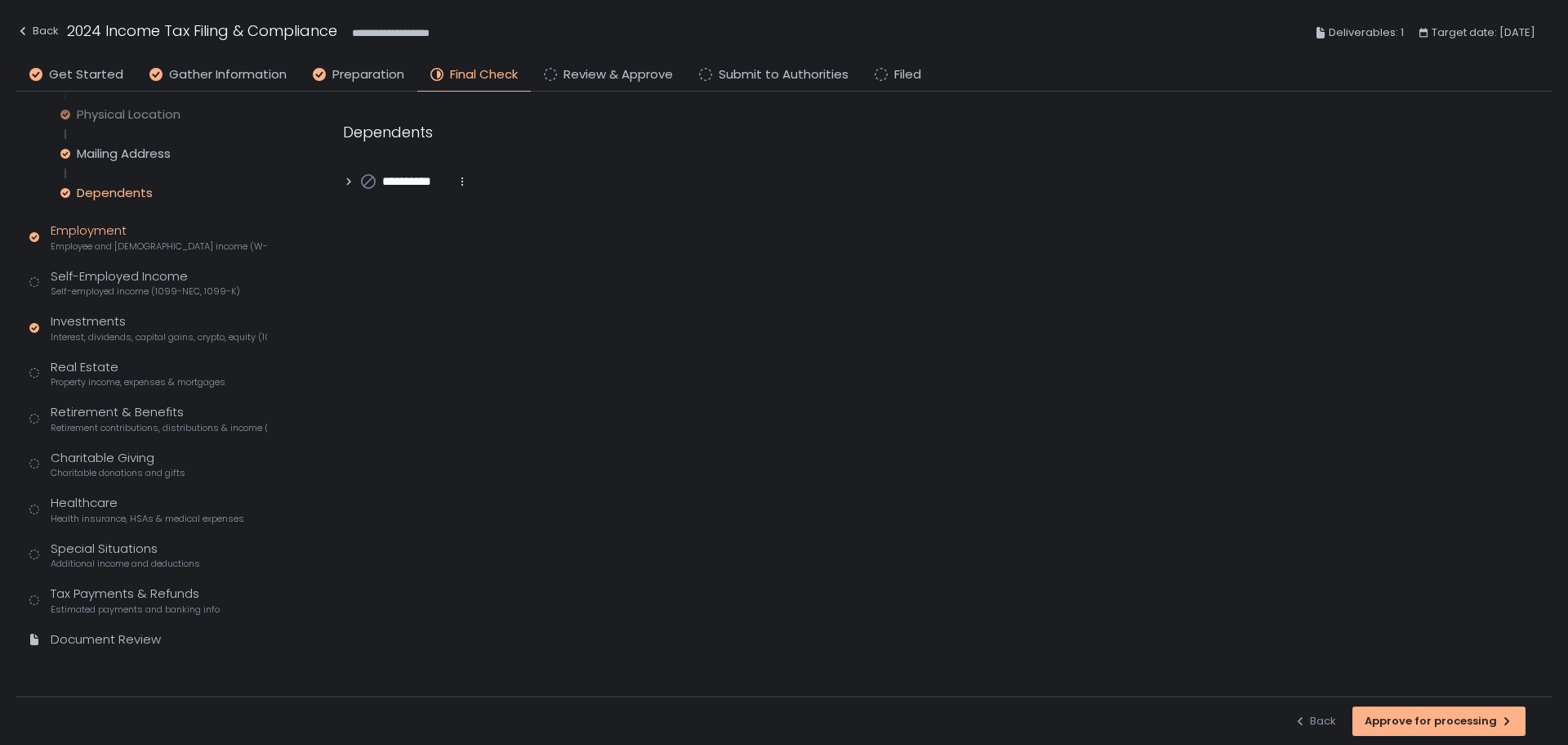
click at [135, 231] on div "Employment Employee and [DEMOGRAPHIC_DATA] income (W-2s)" at bounding box center [159, 236] width 217 height 31
click at [112, 269] on div "Self-Employed Income Self-employed income (1099-NEC, 1099-K)" at bounding box center [146, 282] width 190 height 31
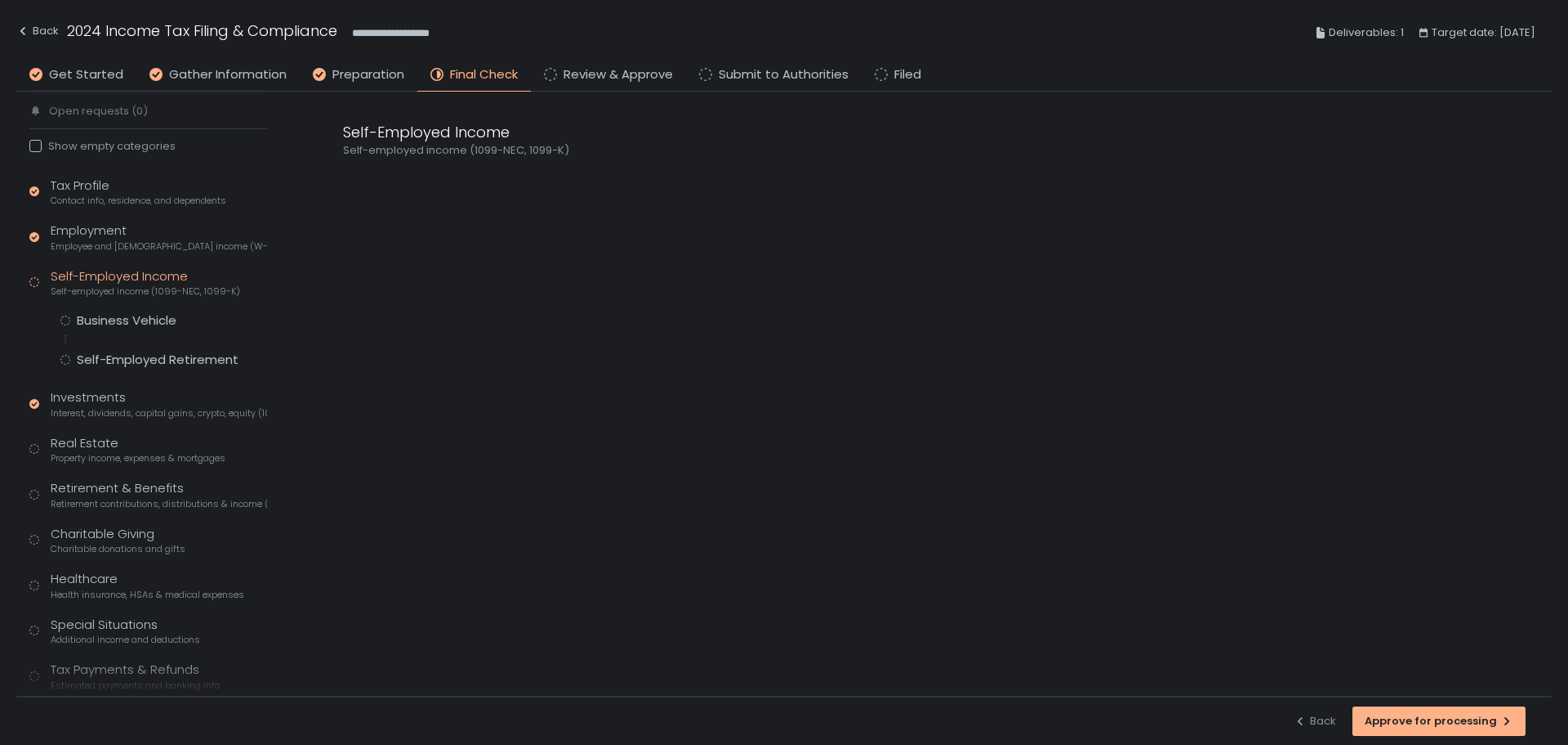
click at [120, 333] on div "Business Vehicle Self-Employed Retirement" at bounding box center [163, 340] width 207 height 56
click at [133, 317] on div "Business Vehicle" at bounding box center [127, 320] width 100 height 16
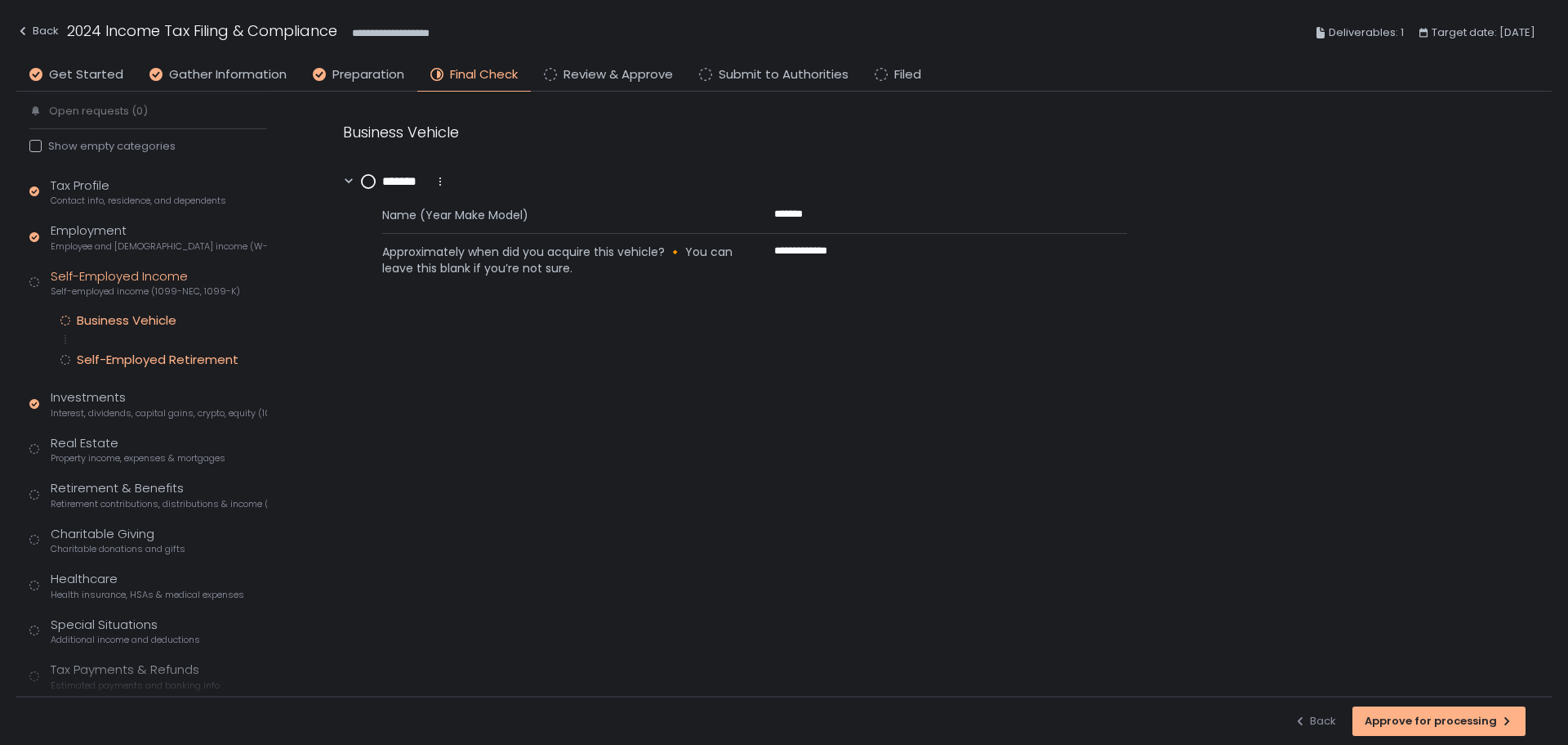
click at [166, 364] on div "Self-Employed Retirement" at bounding box center [158, 359] width 162 height 16
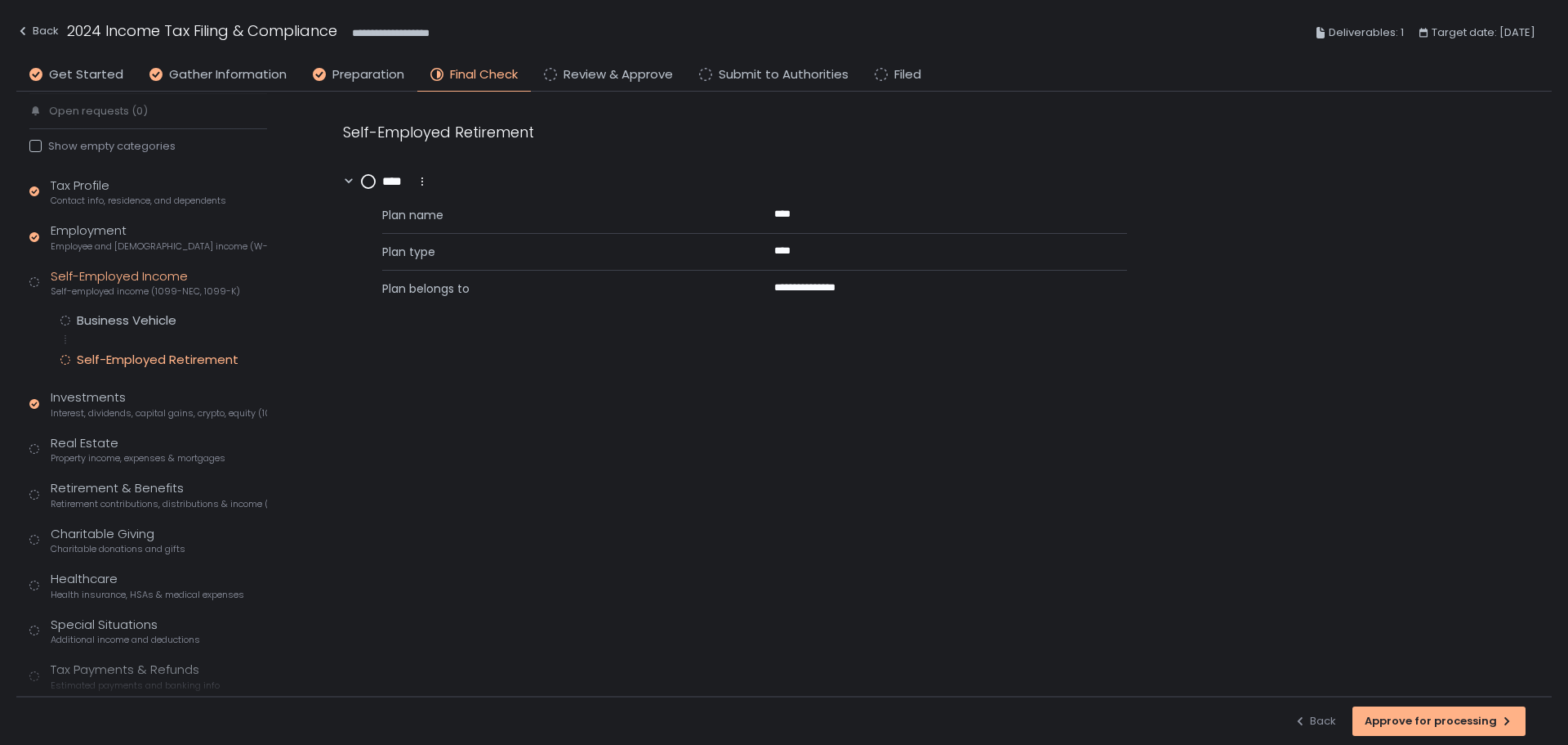
click at [374, 183] on circle at bounding box center [368, 181] width 13 height 13
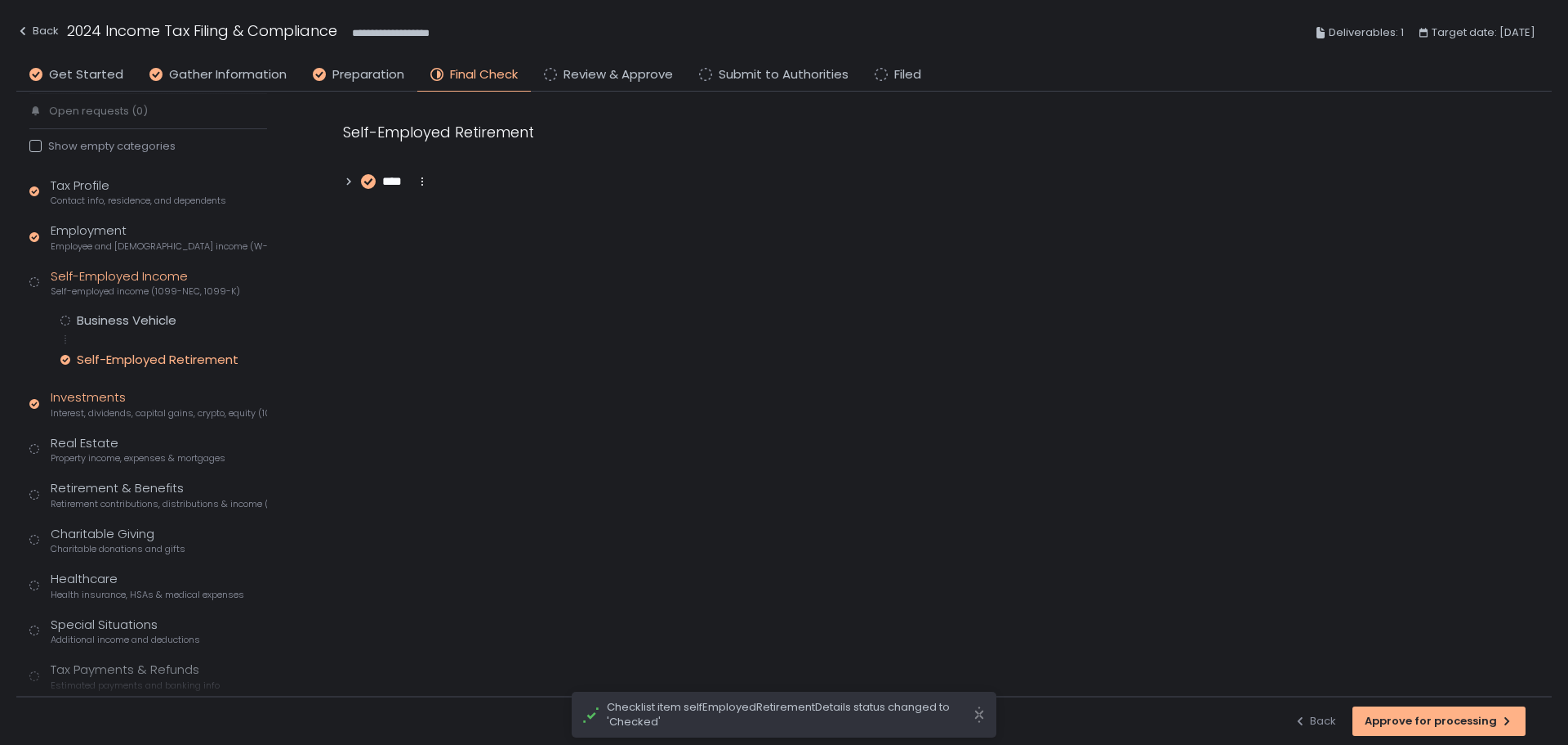
click at [73, 401] on div "Investments Interest, dividends, capital gains, crypto, equity (1099s, K-1s)" at bounding box center [159, 403] width 217 height 31
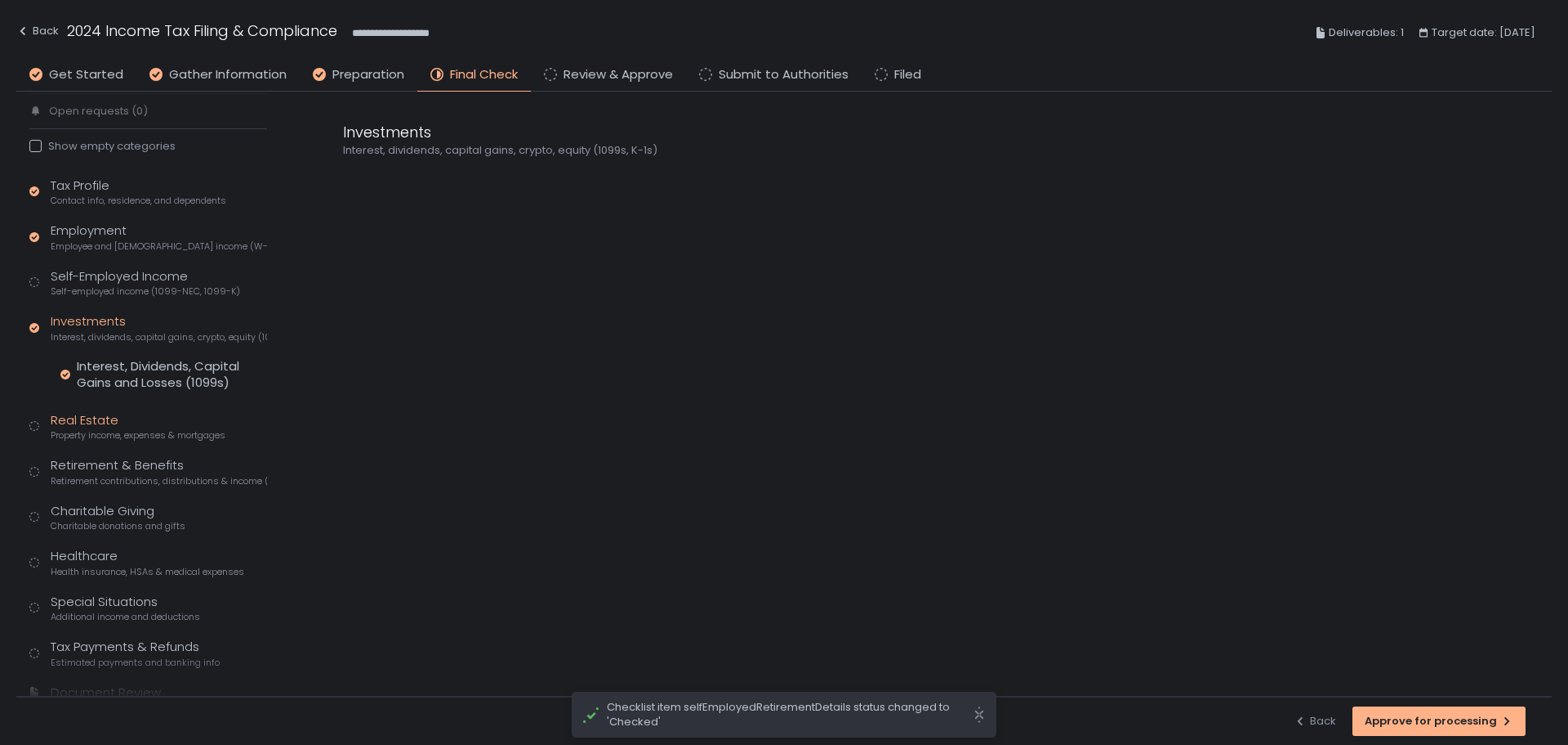
click at [108, 418] on div "Real Estate Property income, expenses & mortgages" at bounding box center [138, 426] width 175 height 31
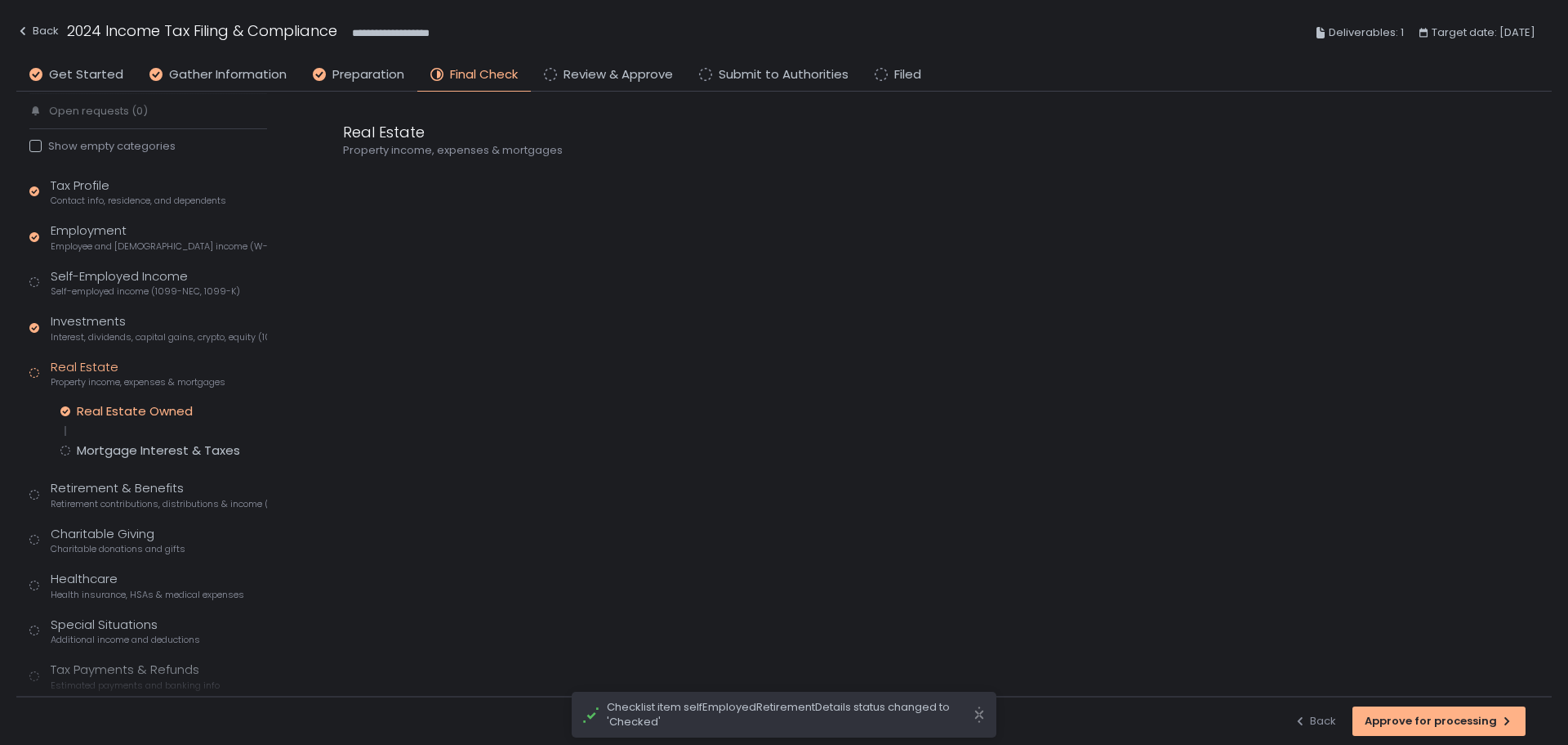
click at [120, 409] on div "Real Estate Owned" at bounding box center [135, 411] width 116 height 16
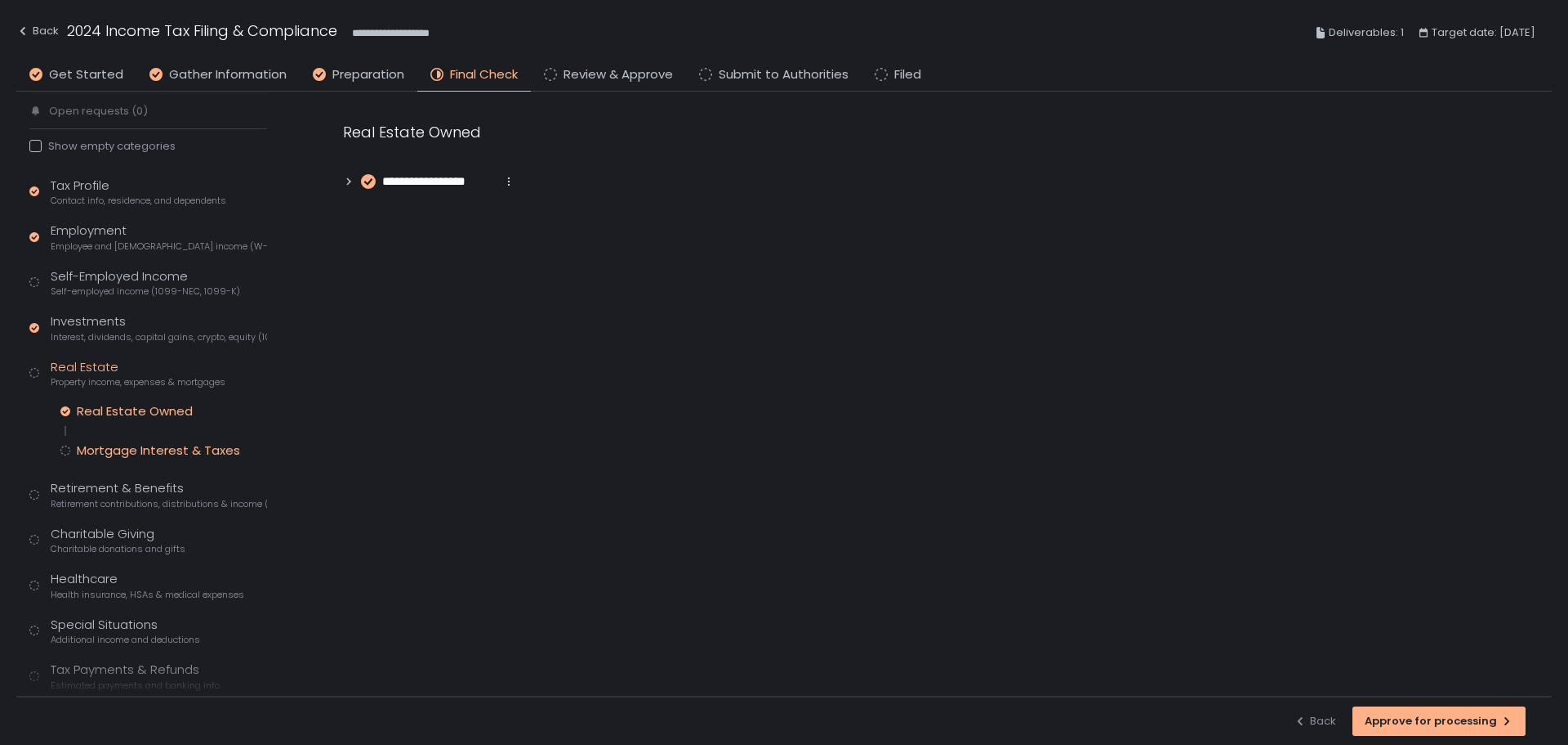
click at [114, 446] on div "Mortgage Interest & Taxes" at bounding box center [158, 450] width 163 height 16
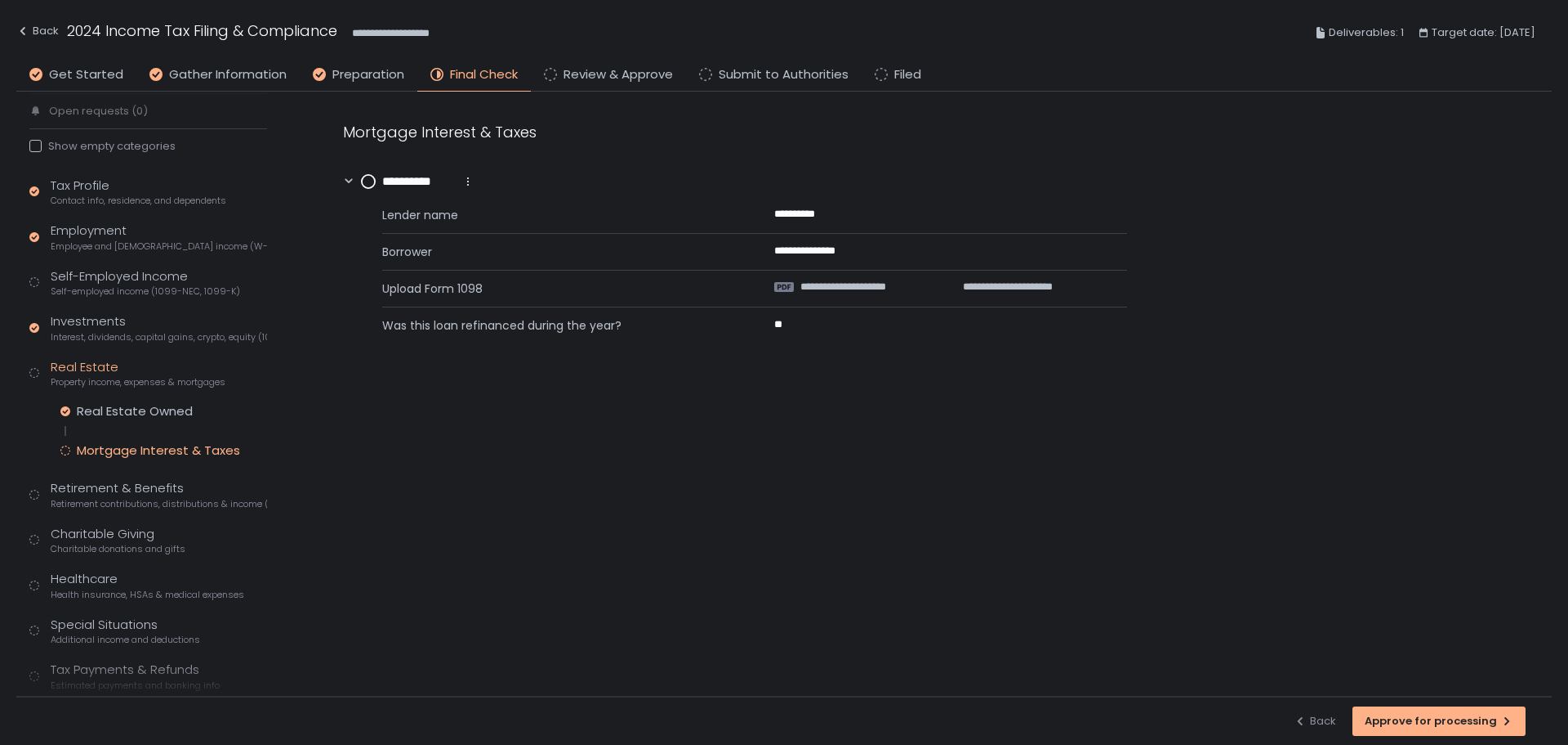
click at [369, 181] on circle at bounding box center [368, 181] width 13 height 13
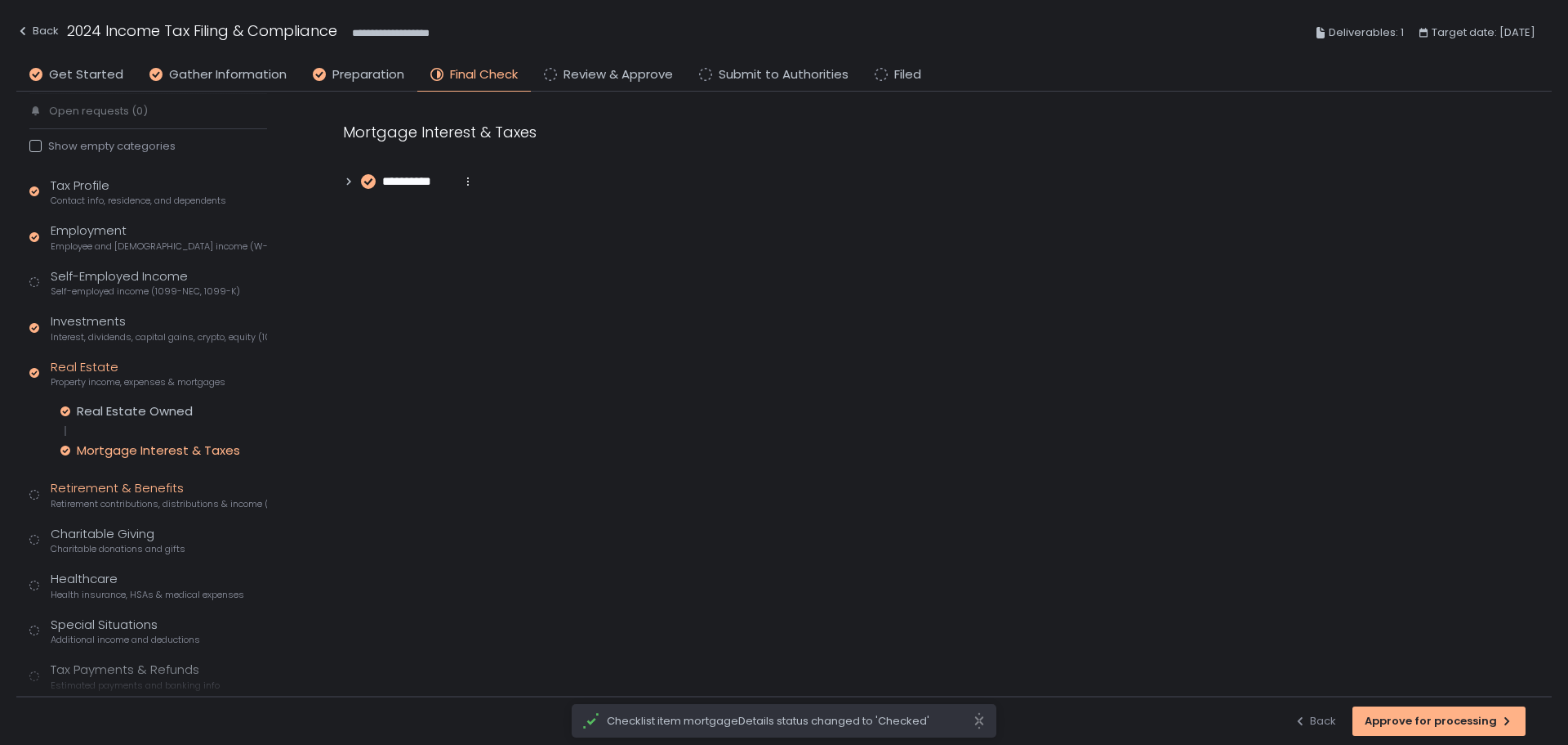
click at [150, 492] on div "Retirement & Benefits Retirement contributions, distributions & income (1099-R,…" at bounding box center [159, 494] width 217 height 31
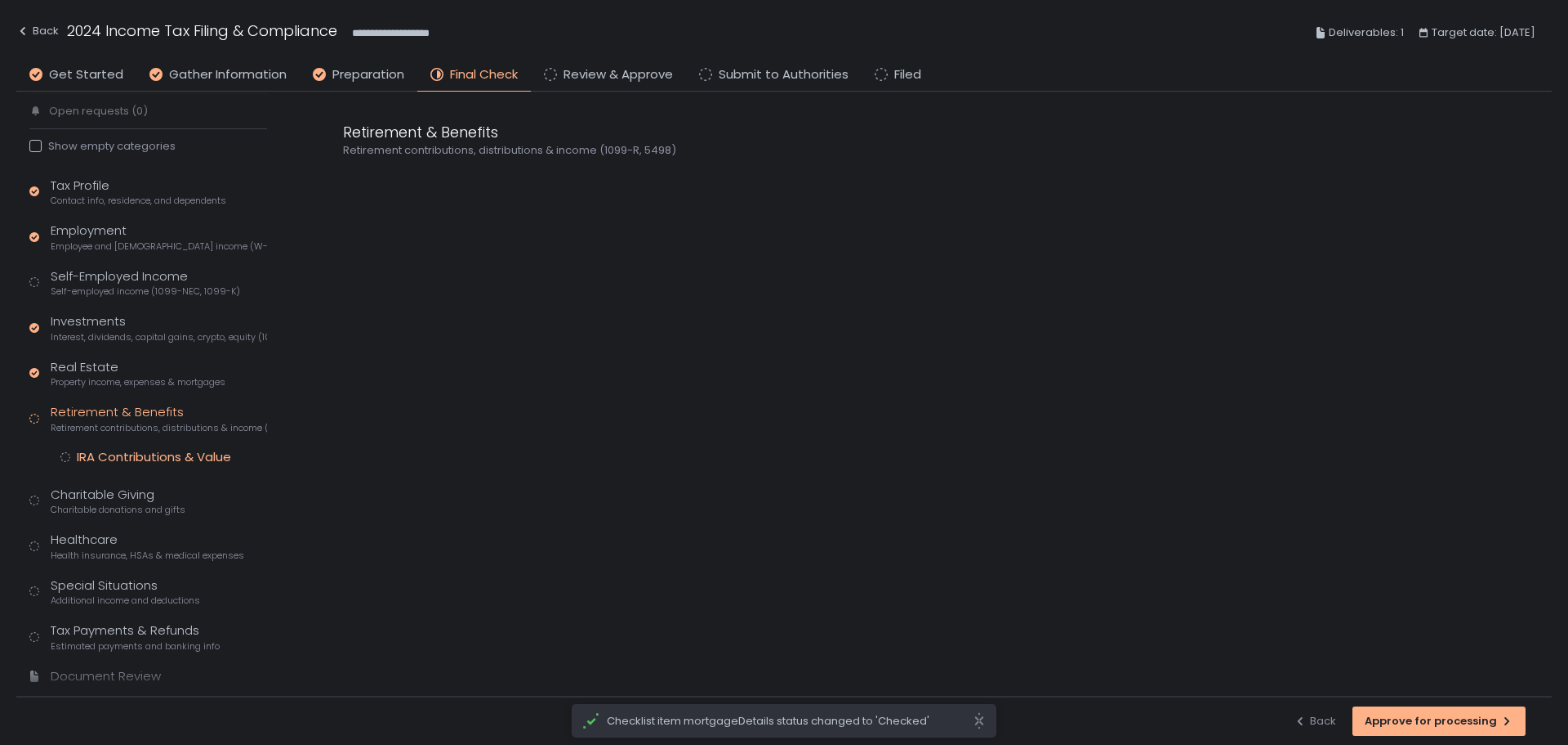
click at [220, 458] on div "IRA Contributions & Value" at bounding box center [154, 457] width 154 height 16
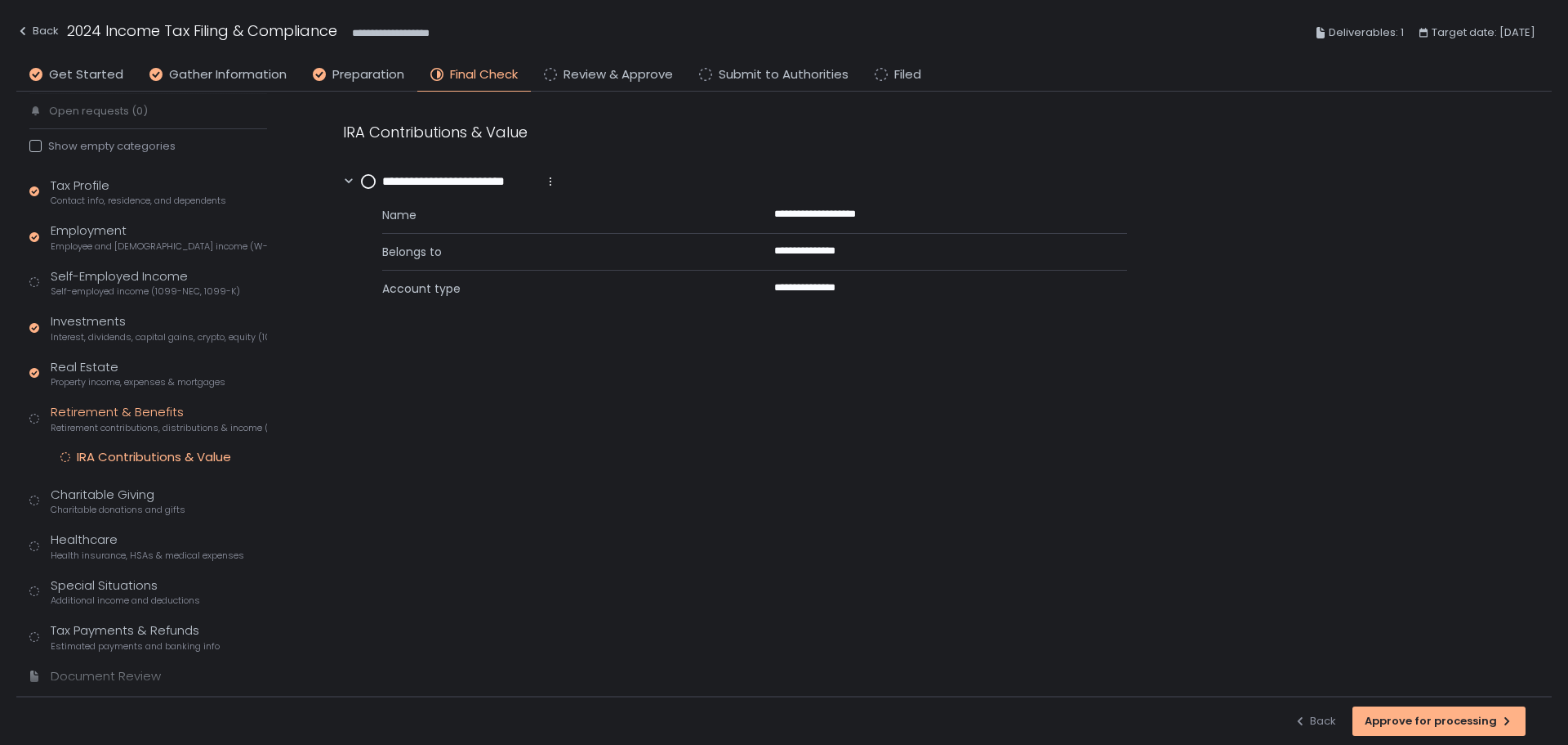
click at [356, 178] on div "**********" at bounding box center [450, 181] width 214 height 19
click at [370, 181] on circle at bounding box center [368, 181] width 13 height 13
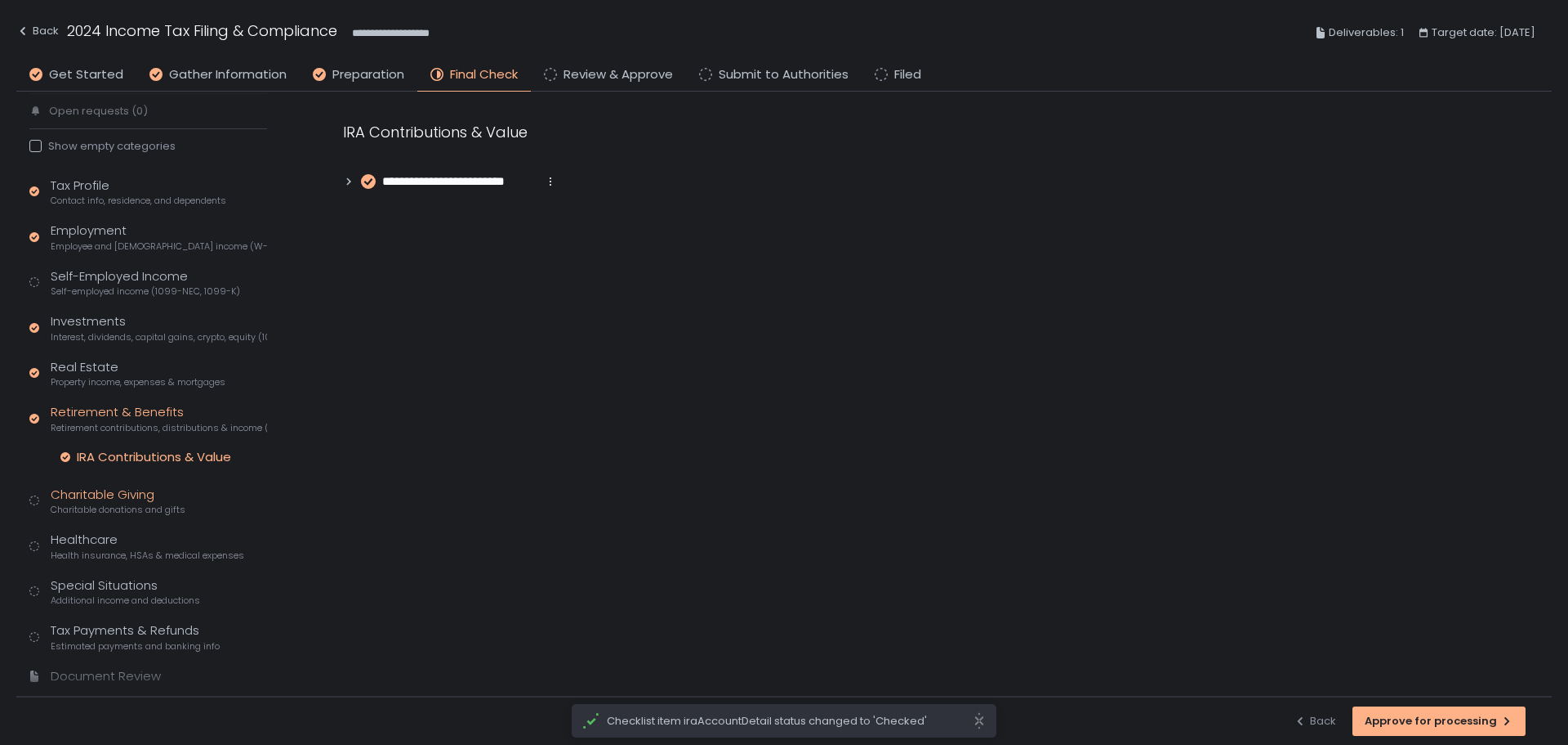
click at [154, 498] on div "Charitable Giving Charitable donations and gifts" at bounding box center [118, 500] width 135 height 31
click at [154, 498] on div "Charitable Donations" at bounding box center [142, 502] width 130 height 16
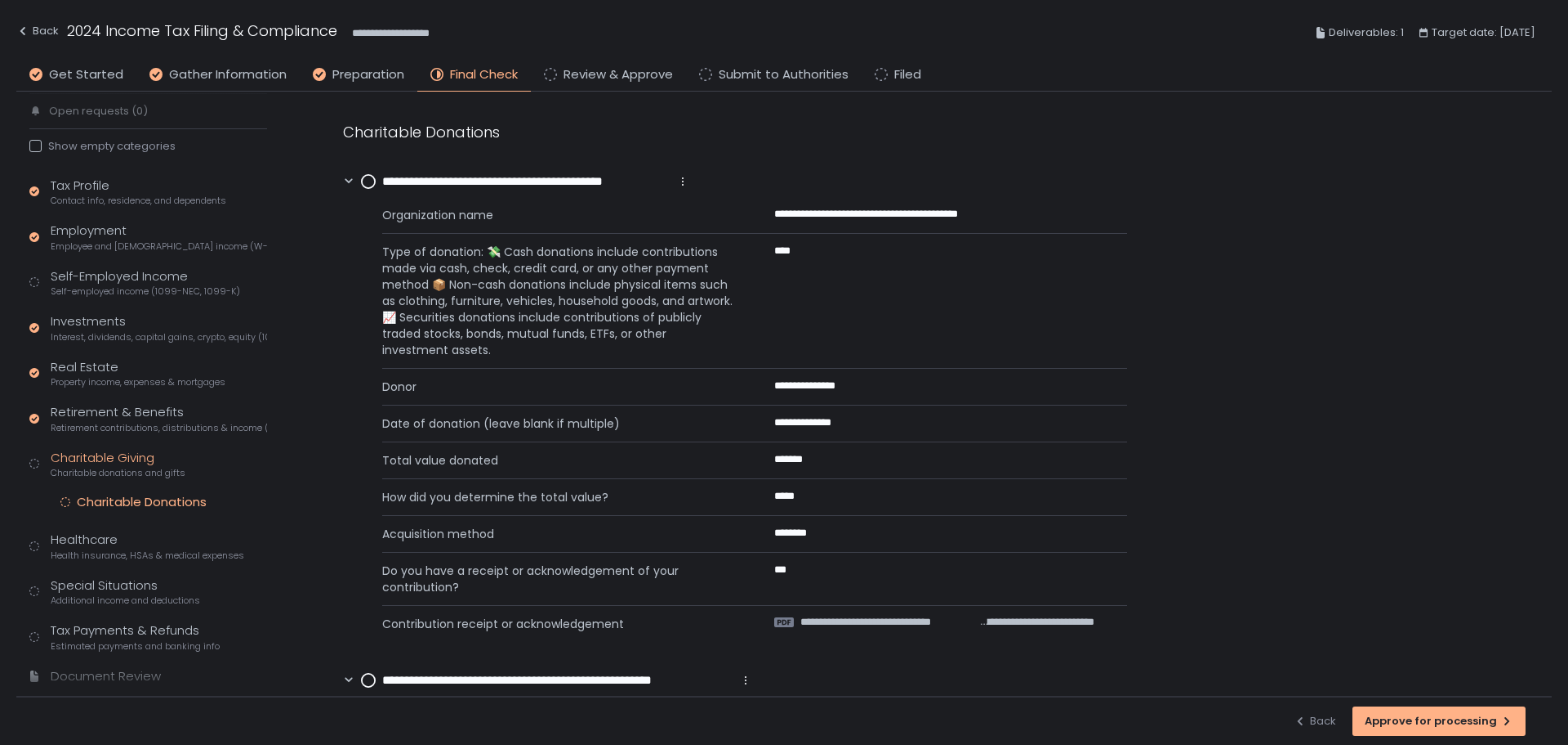
click at [366, 179] on circle at bounding box center [368, 181] width 13 height 13
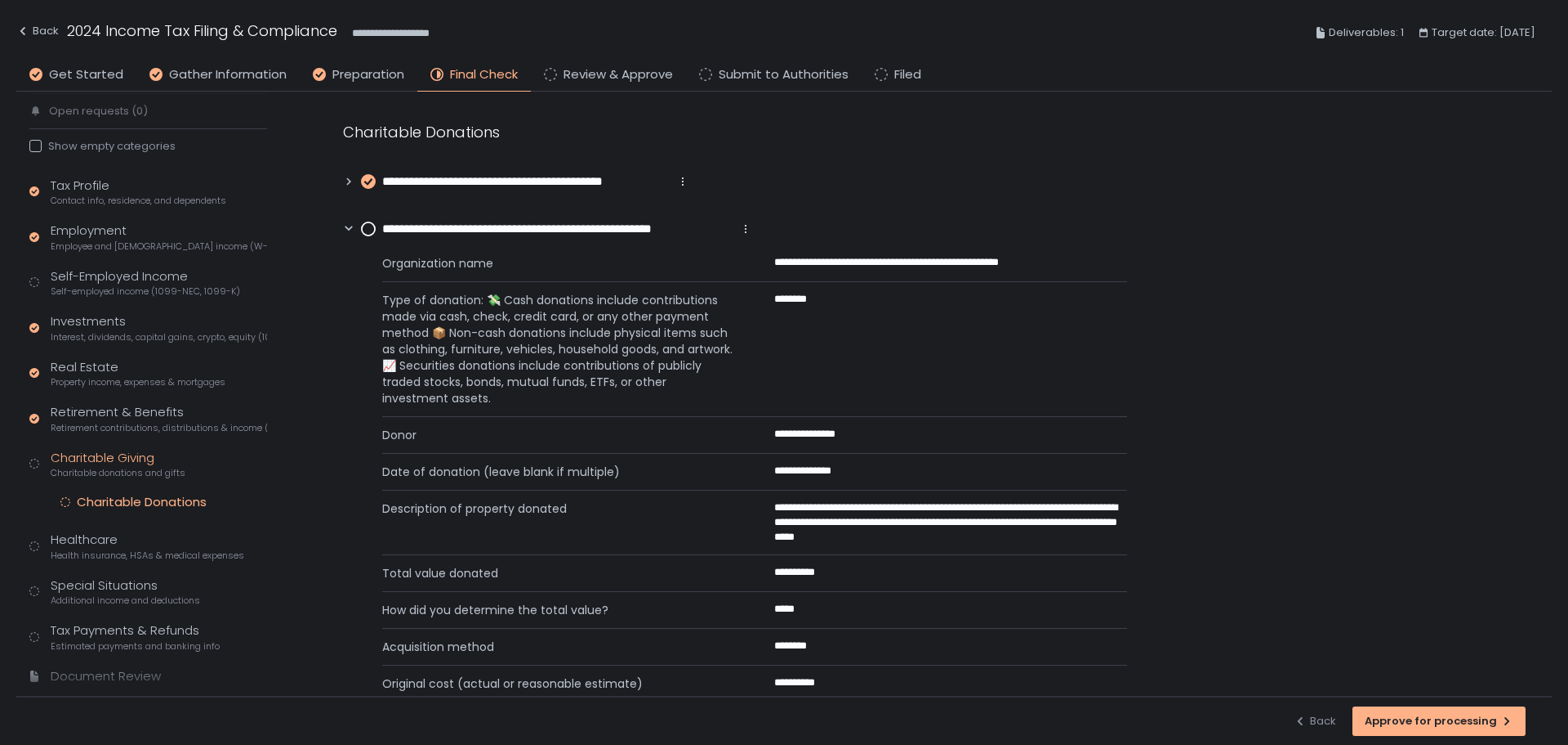
click at [1059, 396] on div "Type of donation: 💸 Cash donations include contributions made via cash, check, …" at bounding box center [754, 354] width 745 height 125
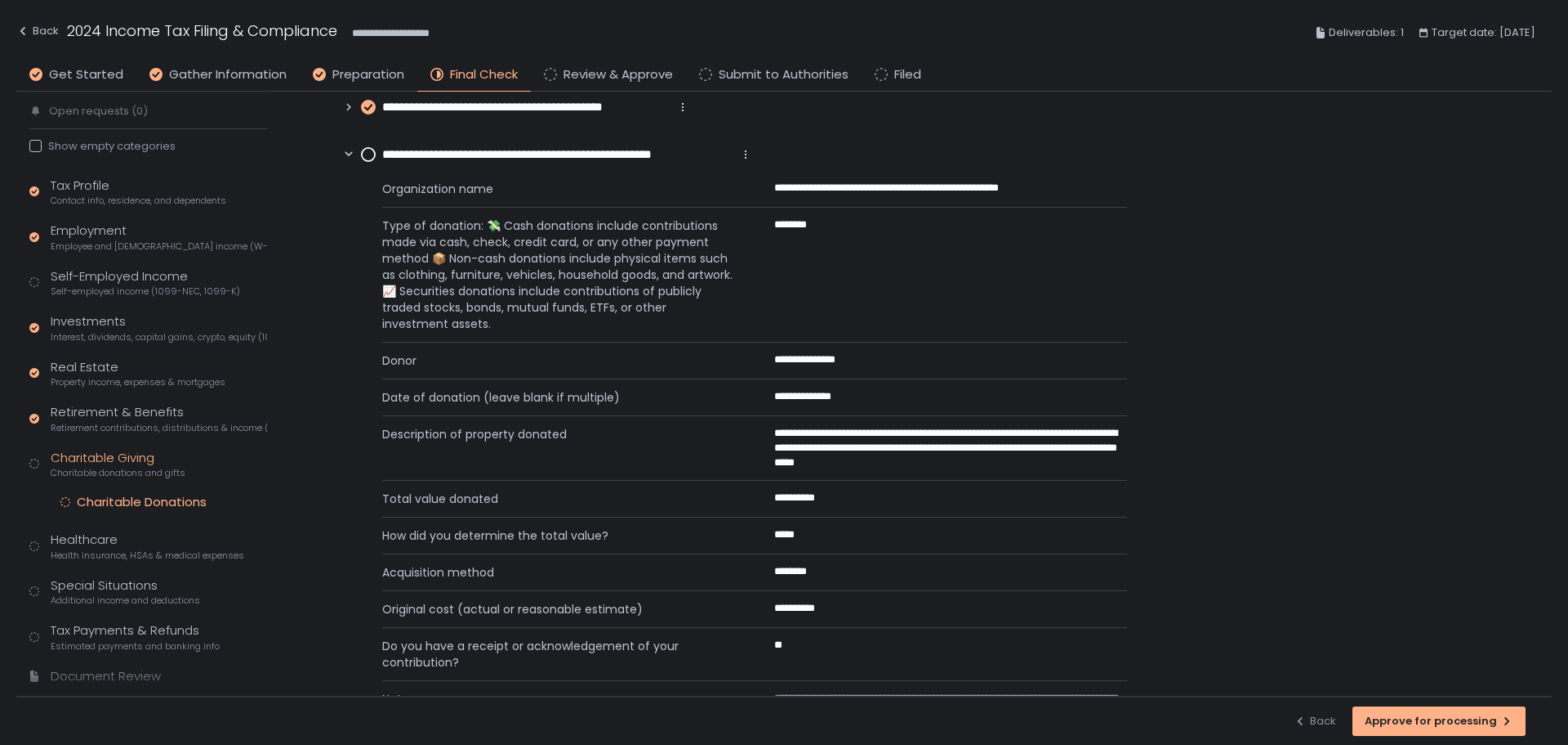
scroll to position [152, 0]
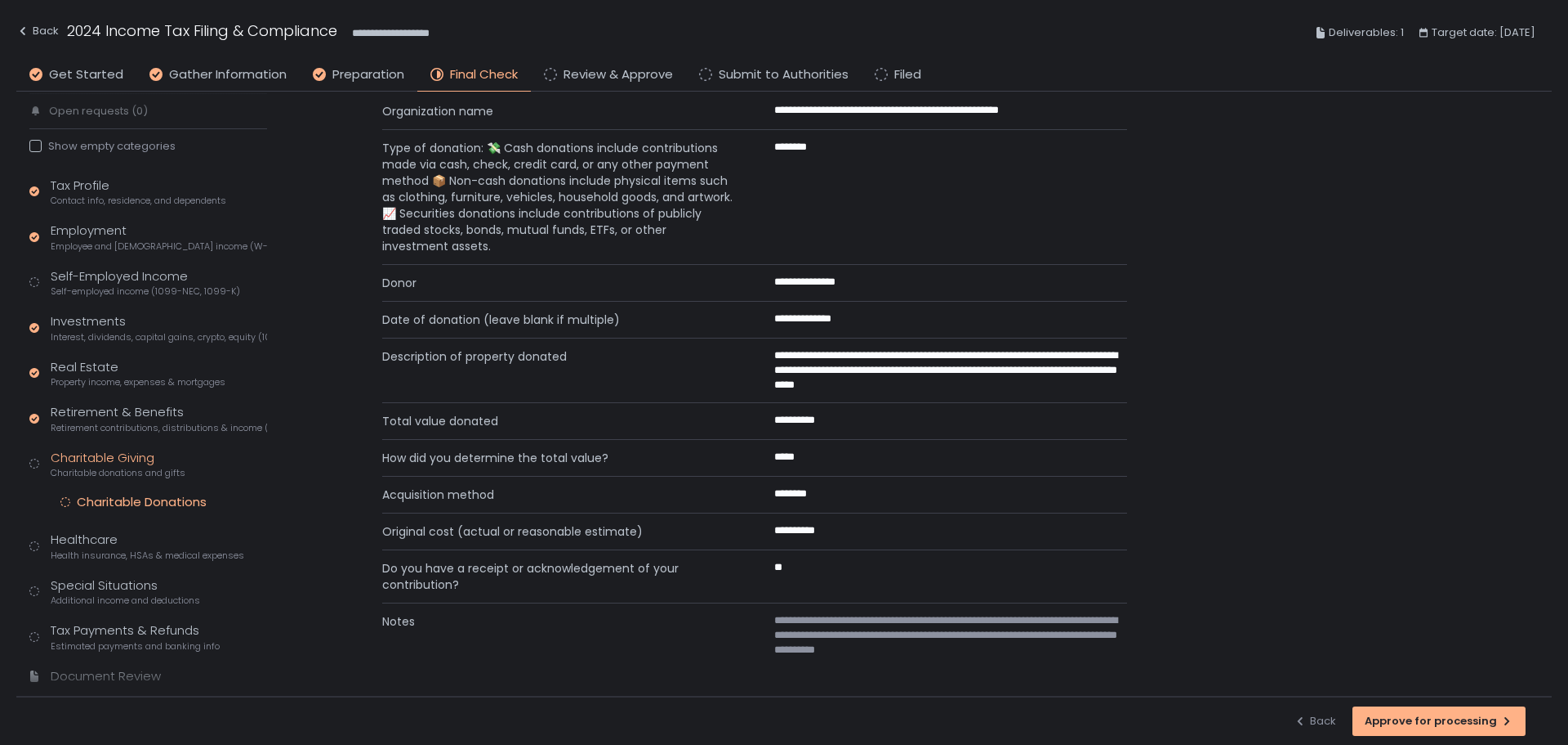
click at [1225, 243] on div "**********" at bounding box center [931, 318] width 1241 height 757
click at [81, 552] on span "Health insurance, HSAs & medical expenses" at bounding box center [148, 555] width 194 height 12
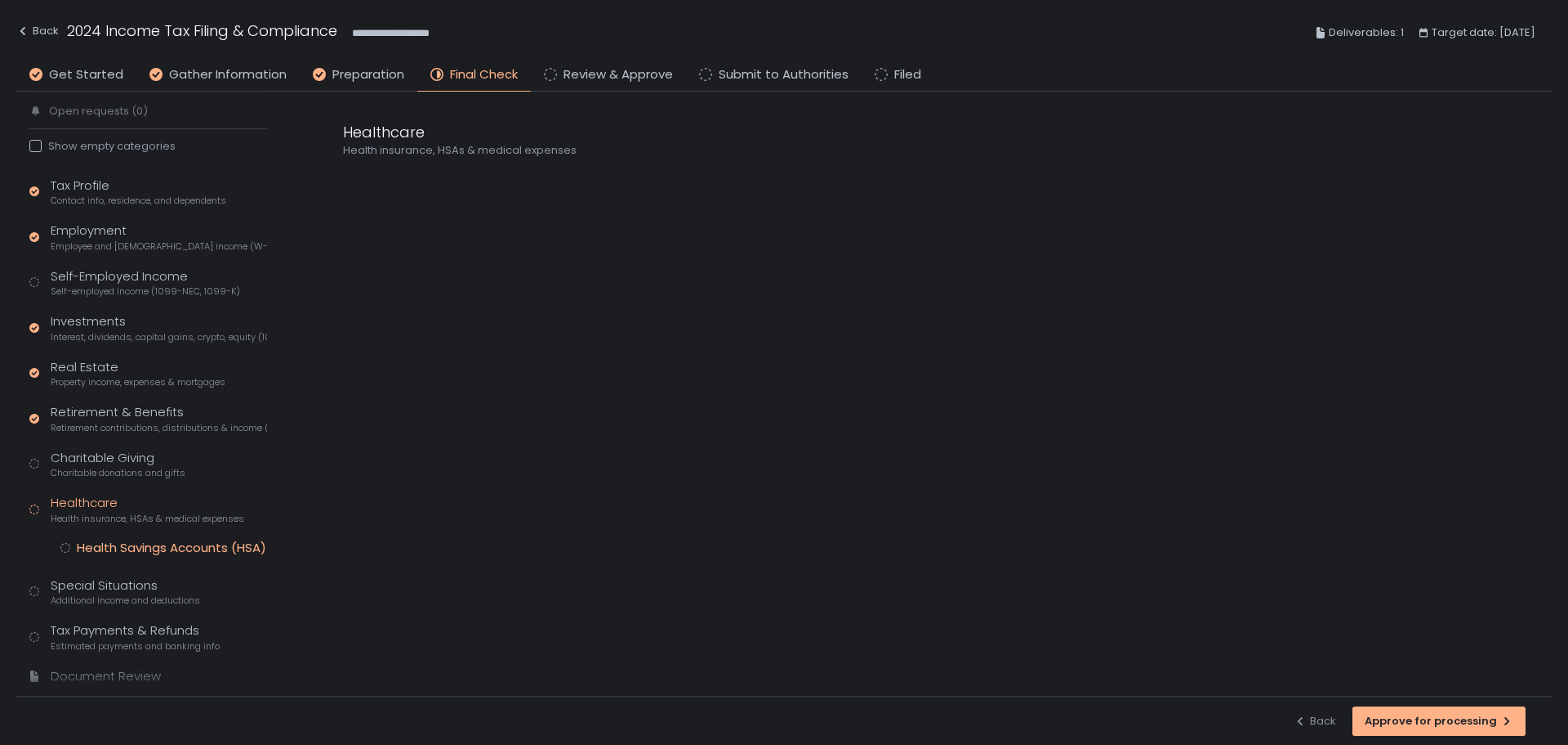
click at [124, 541] on div "Health Savings Accounts (HSA)" at bounding box center [172, 547] width 190 height 16
